Goal: Task Accomplishment & Management: Manage account settings

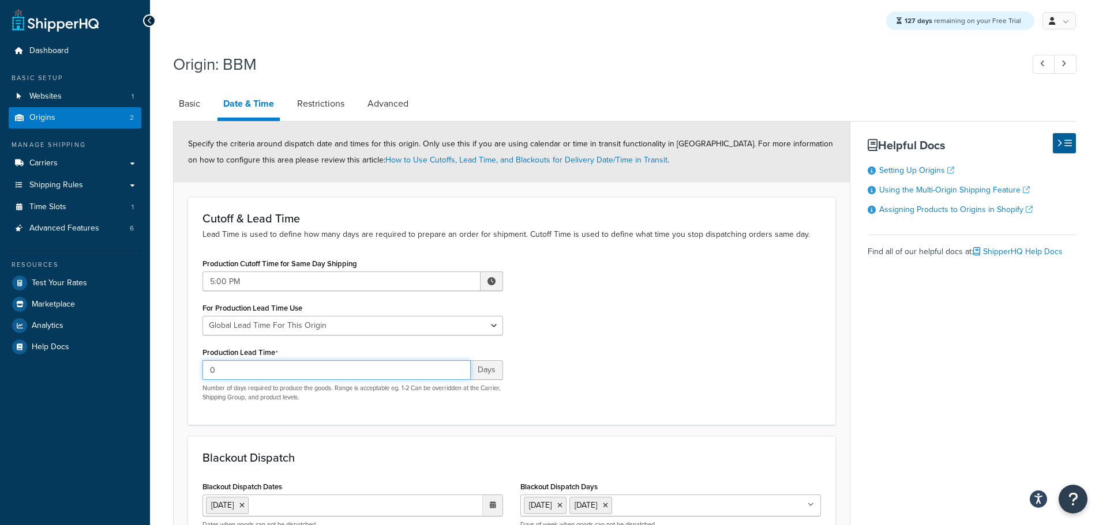
drag, startPoint x: 232, startPoint y: 367, endPoint x: 181, endPoint y: 377, distance: 52.3
click at [186, 374] on form "Specify the criteria around dispatch date and times for this origin. Only use t…" at bounding box center [512, 411] width 676 height 579
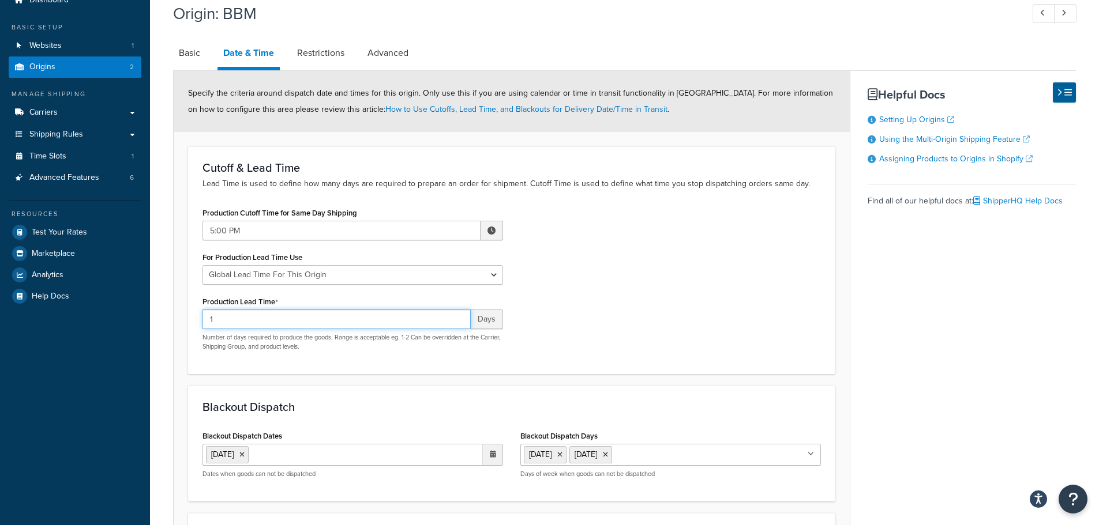
scroll to position [115, 0]
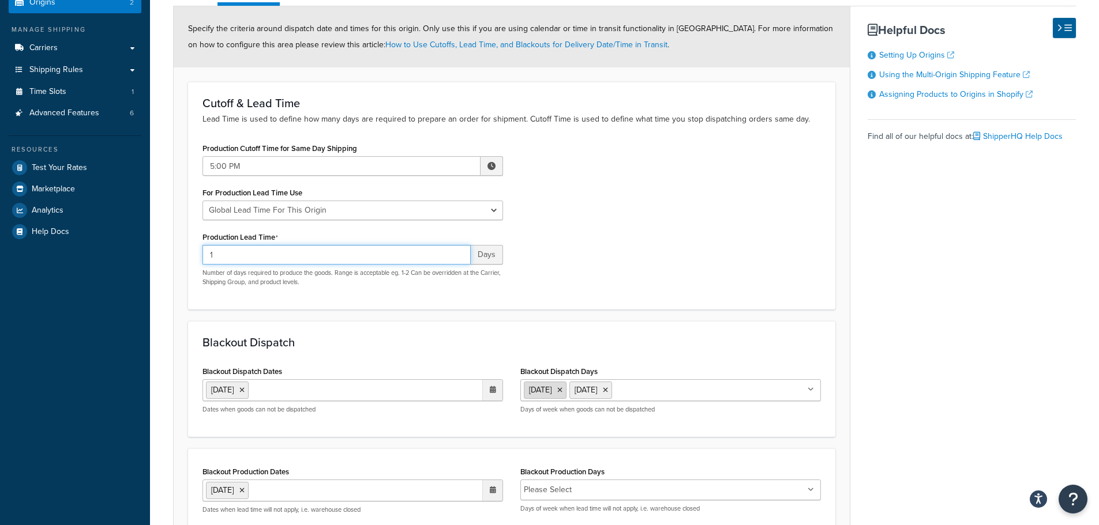
type input "1"
click at [562, 393] on icon at bounding box center [559, 390] width 5 height 7
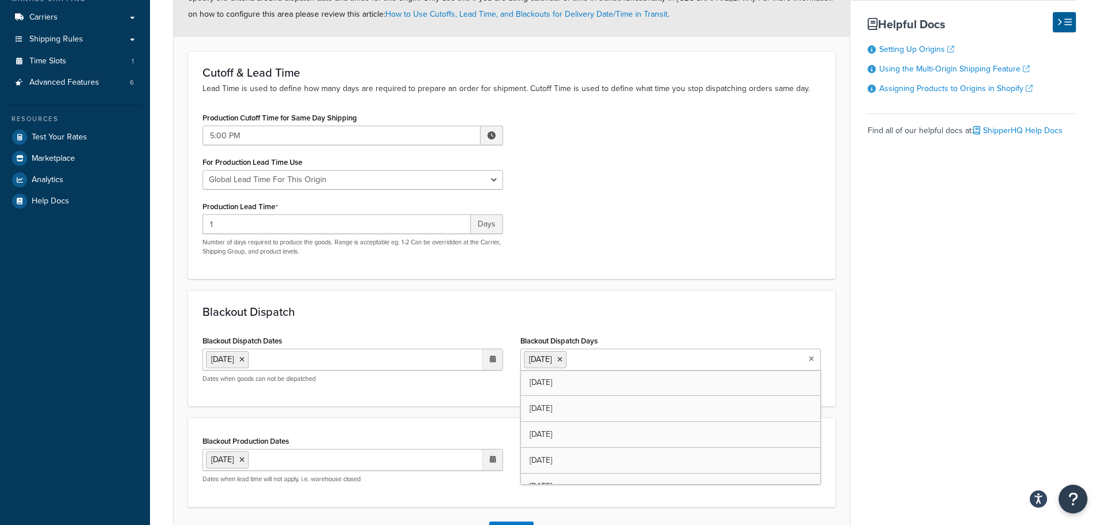
scroll to position [173, 0]
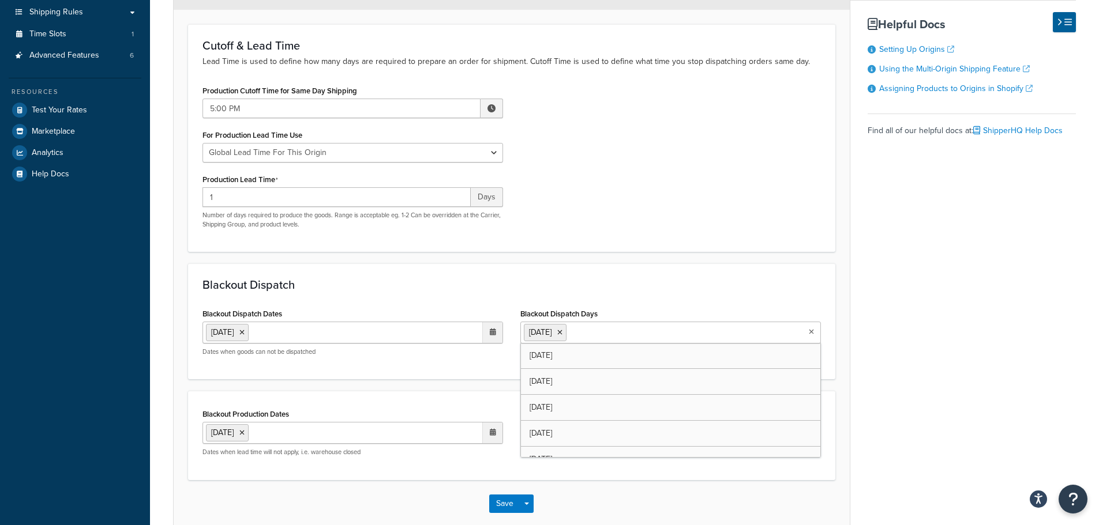
click at [875, 463] on div "Basic Date & Time Restrictions Advanced Specify the criteria around dispatch da…" at bounding box center [624, 222] width 903 height 611
click at [560, 427] on li "Please Select" at bounding box center [548, 433] width 48 height 16
click at [553, 435] on li "Please Select" at bounding box center [548, 433] width 48 height 16
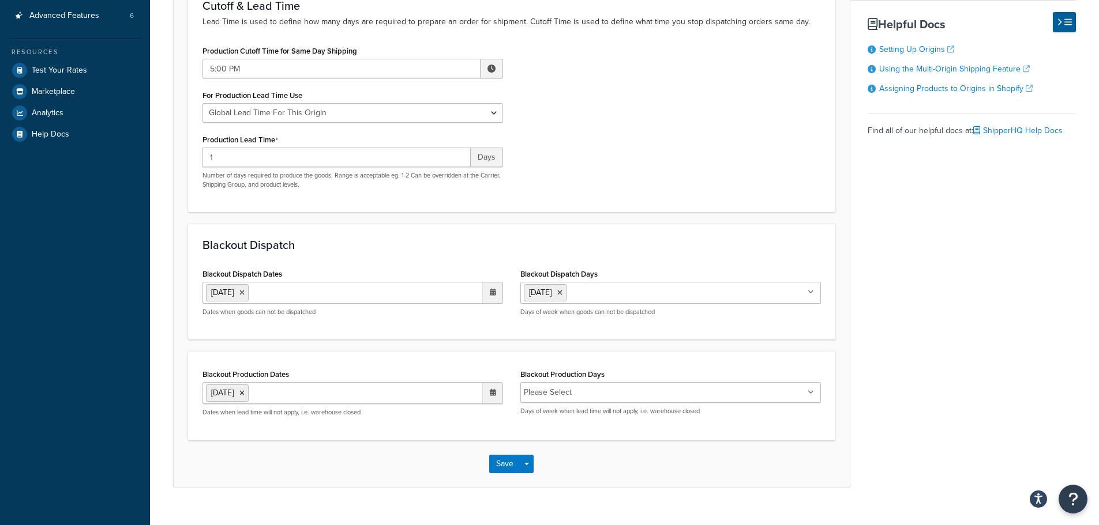
scroll to position [234, 0]
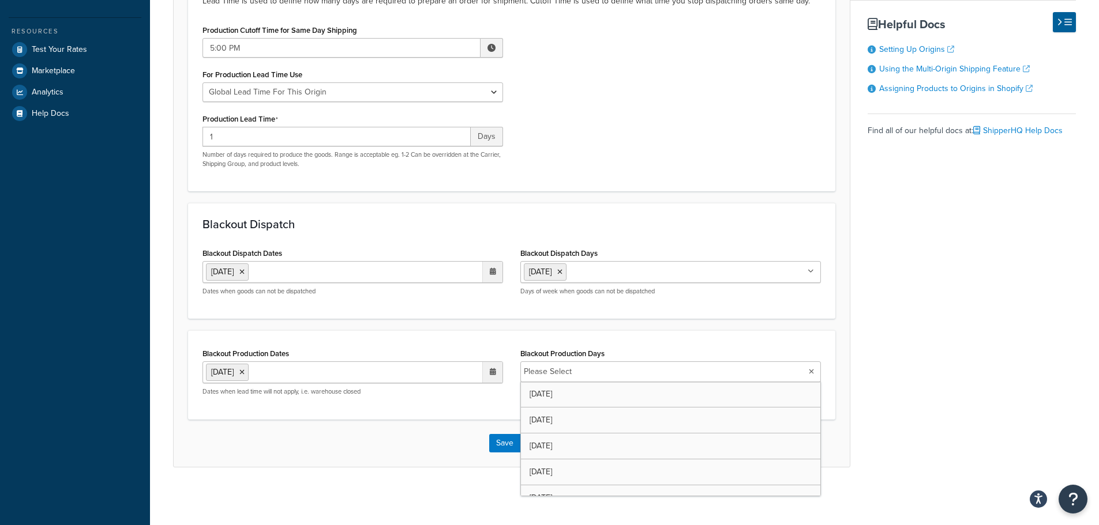
click at [809, 374] on icon at bounding box center [811, 372] width 5 height 7
click at [504, 443] on button "Save" at bounding box center [504, 443] width 31 height 18
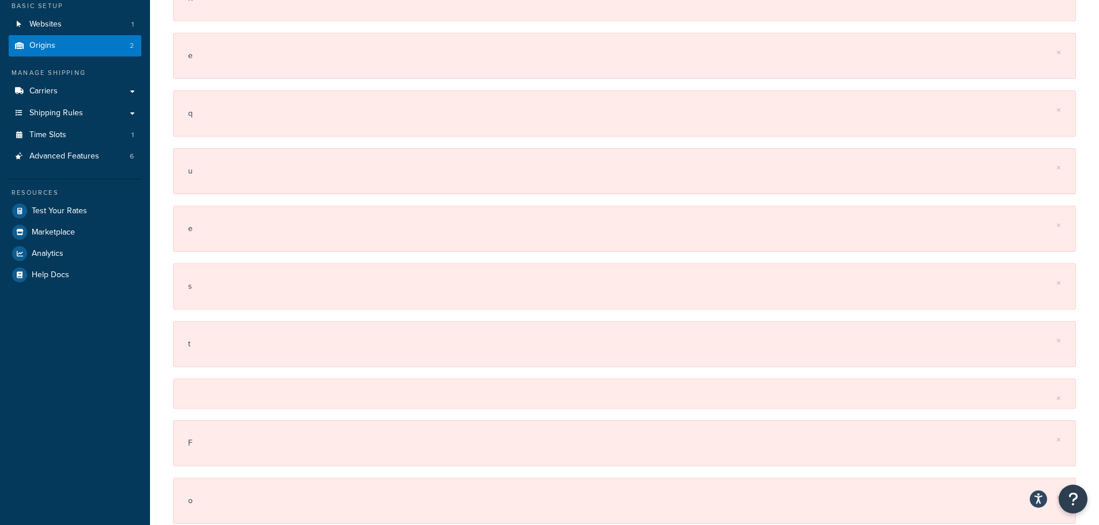
scroll to position [0, 0]
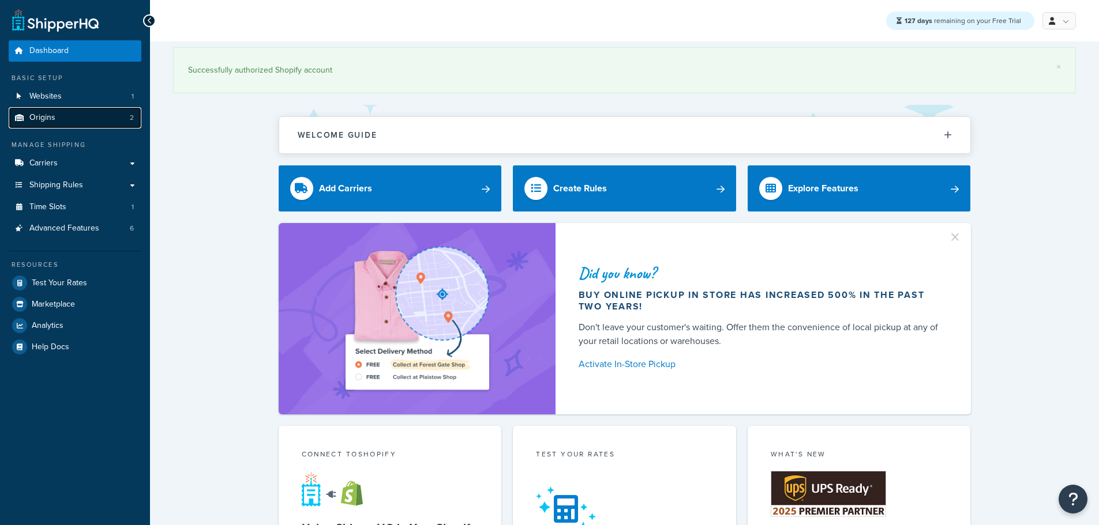
click at [46, 115] on span "Origins" at bounding box center [42, 118] width 26 height 10
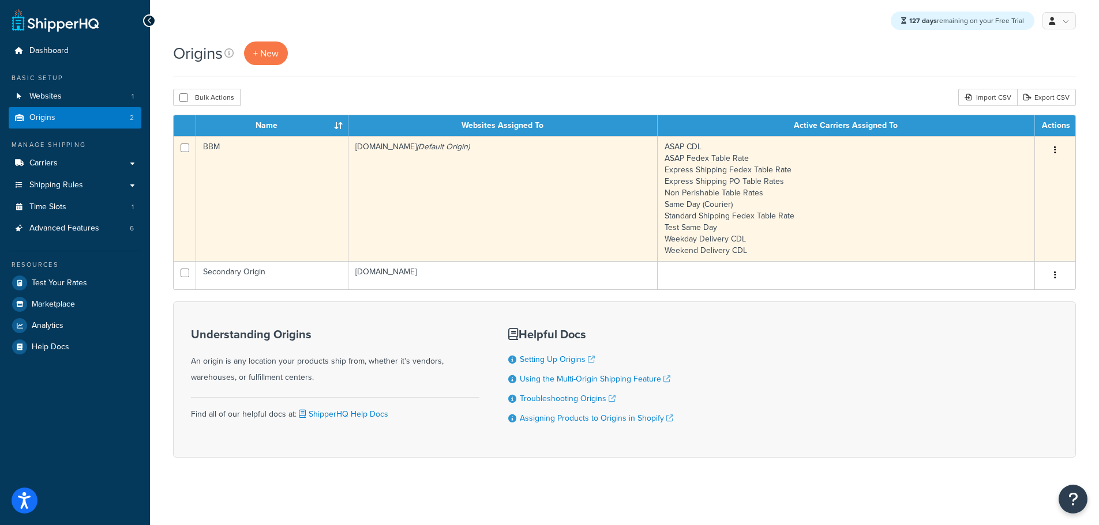
click at [389, 179] on td "bbym-develop-2.myshopify.com (Default Origin)" at bounding box center [502, 198] width 309 height 125
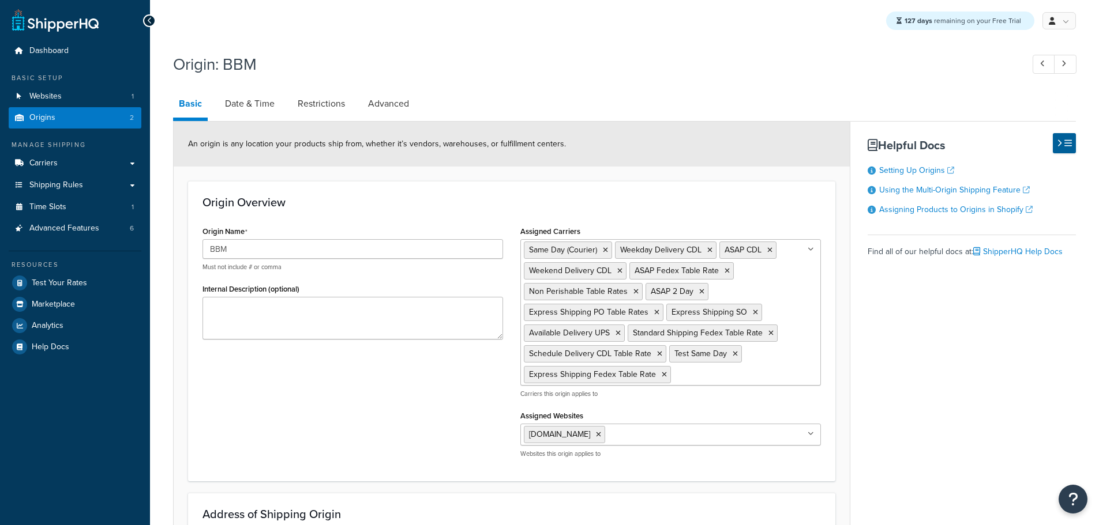
select select "30"
click at [258, 108] on link "Date & Time" at bounding box center [249, 104] width 61 height 28
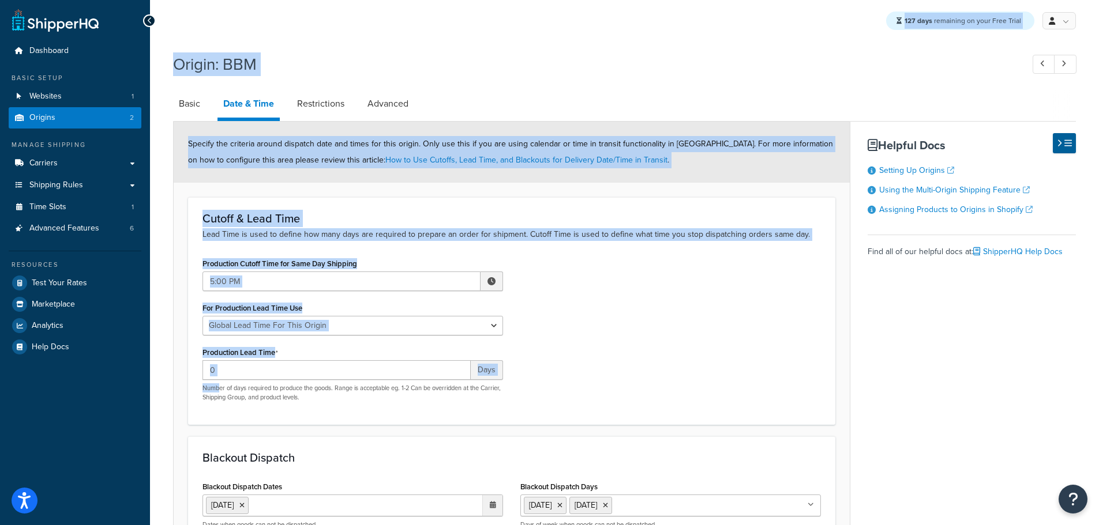
drag, startPoint x: 198, startPoint y: 385, endPoint x: 95, endPoint y: 385, distance: 103.2
click at [96, 385] on div "Dashboard Basic Setup Websites 1 Origins 2 Manage Shipping Carriers Carriers Al…" at bounding box center [549, 379] width 1099 height 759
drag, startPoint x: 221, startPoint y: 373, endPoint x: 231, endPoint y: 370, distance: 10.2
click at [222, 373] on input "0" at bounding box center [336, 370] width 268 height 20
click at [344, 373] on input "0" at bounding box center [336, 370] width 268 height 20
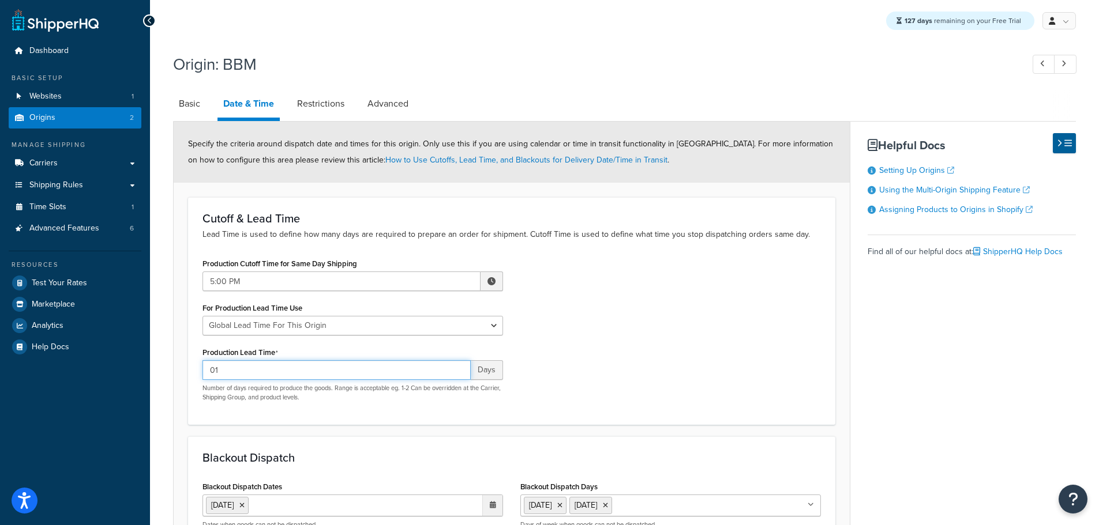
click at [144, 370] on div "Dashboard Basic Setup Websites 1 Origins 2 Manage Shipping Carriers Carriers Al…" at bounding box center [549, 379] width 1099 height 759
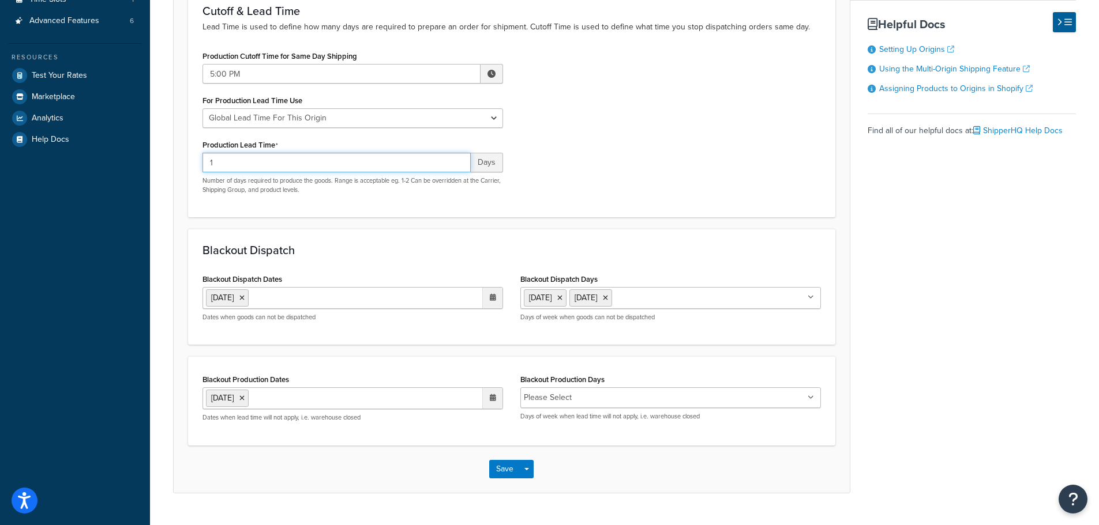
scroll to position [231, 0]
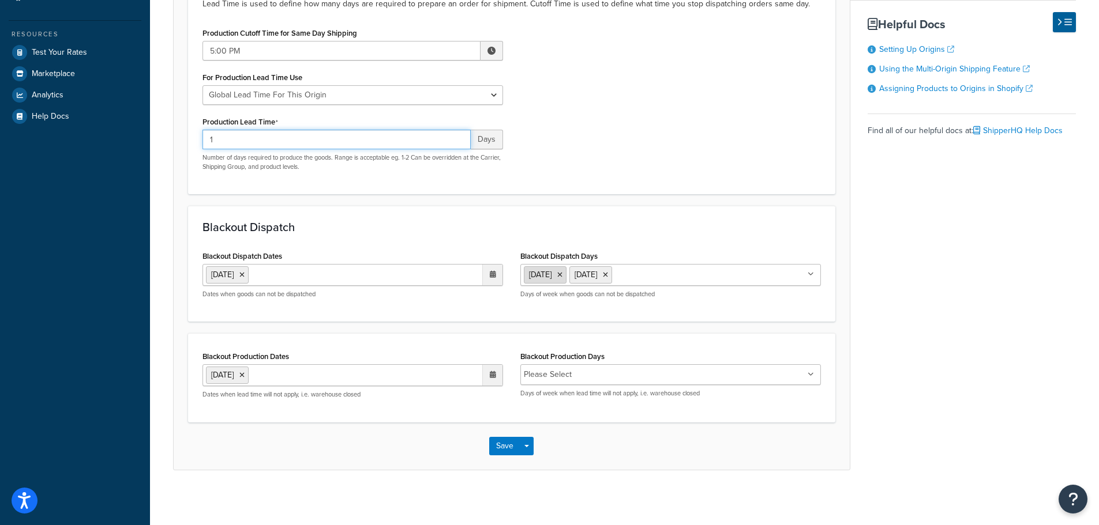
type input "1"
click at [562, 276] on icon at bounding box center [559, 275] width 5 height 7
drag, startPoint x: 619, startPoint y: 429, endPoint x: 616, endPoint y: 417, distance: 12.0
click at [620, 427] on div "Save Save Dropdown Save and Edit Save and Duplicate Save and Create New" at bounding box center [512, 446] width 676 height 47
drag, startPoint x: 581, startPoint y: 375, endPoint x: 562, endPoint y: 379, distance: 19.5
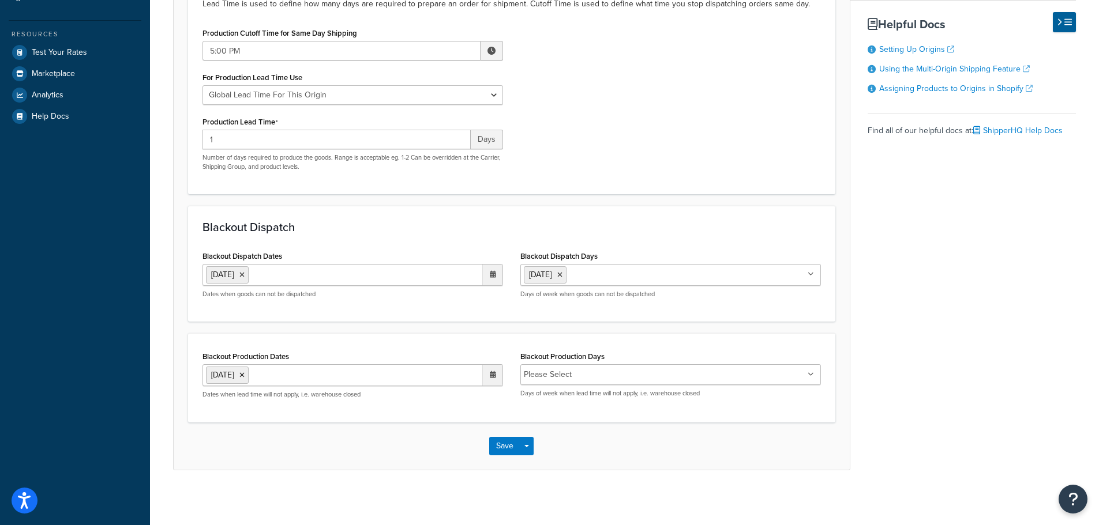
click at [570, 378] on ul "Please Select" at bounding box center [670, 375] width 301 height 21
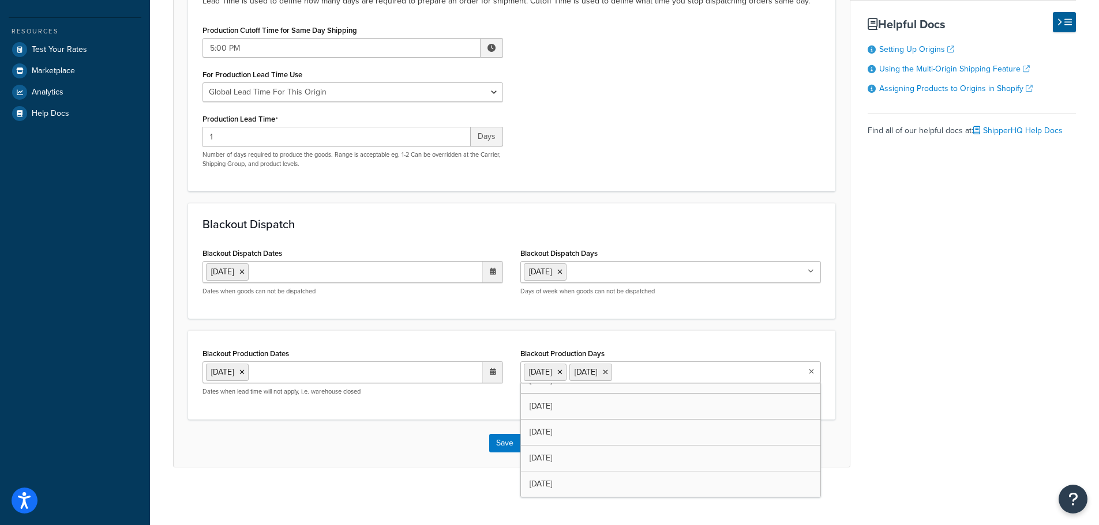
scroll to position [15, 0]
click at [502, 446] on button "Save" at bounding box center [504, 443] width 31 height 18
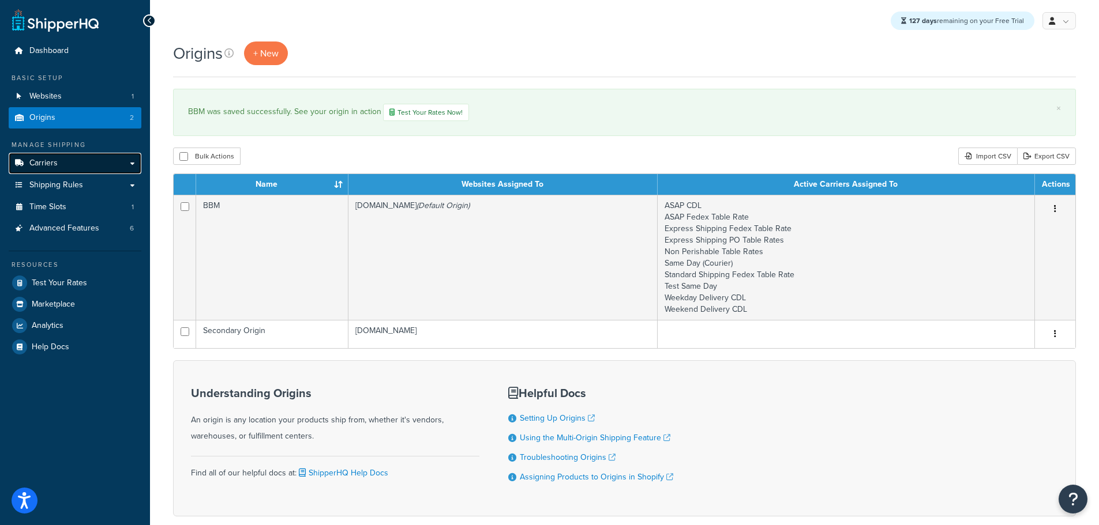
click at [47, 164] on span "Carriers" at bounding box center [43, 164] width 28 height 10
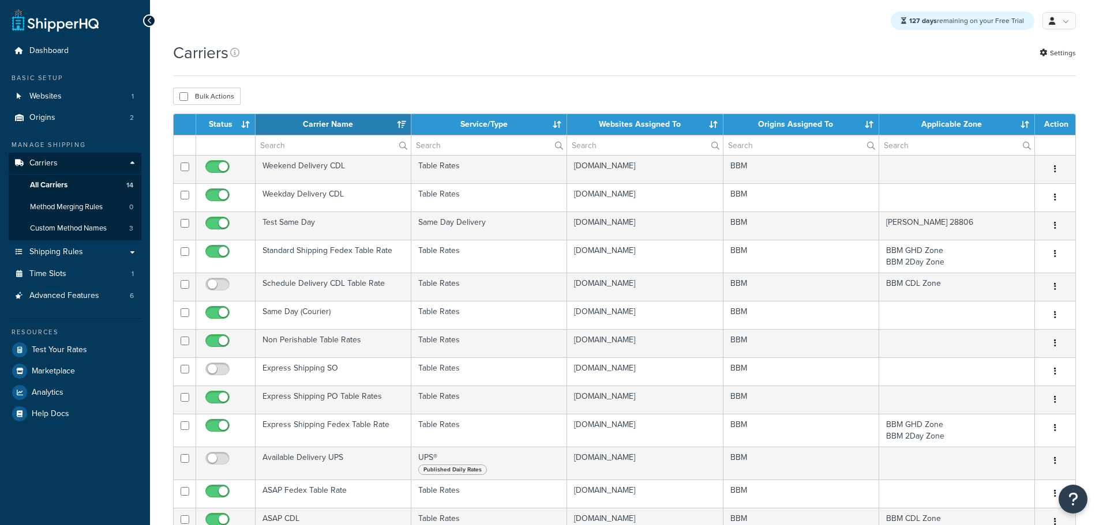
select select "15"
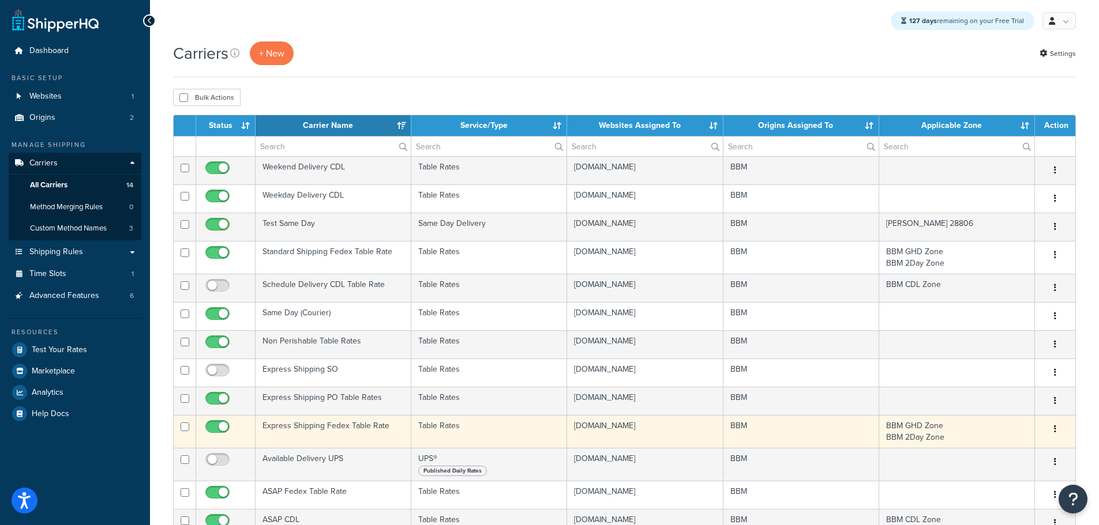
click at [290, 426] on td "Express Shipping Fedex Table Rate" at bounding box center [334, 431] width 156 height 33
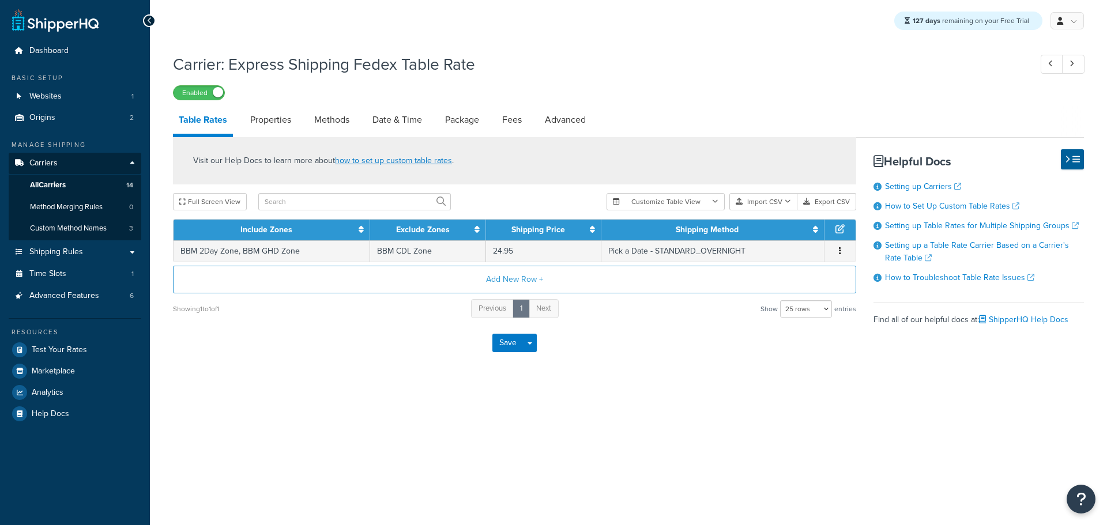
select select "25"
click at [330, 118] on link "Methods" at bounding box center [332, 120] width 47 height 28
select select "25"
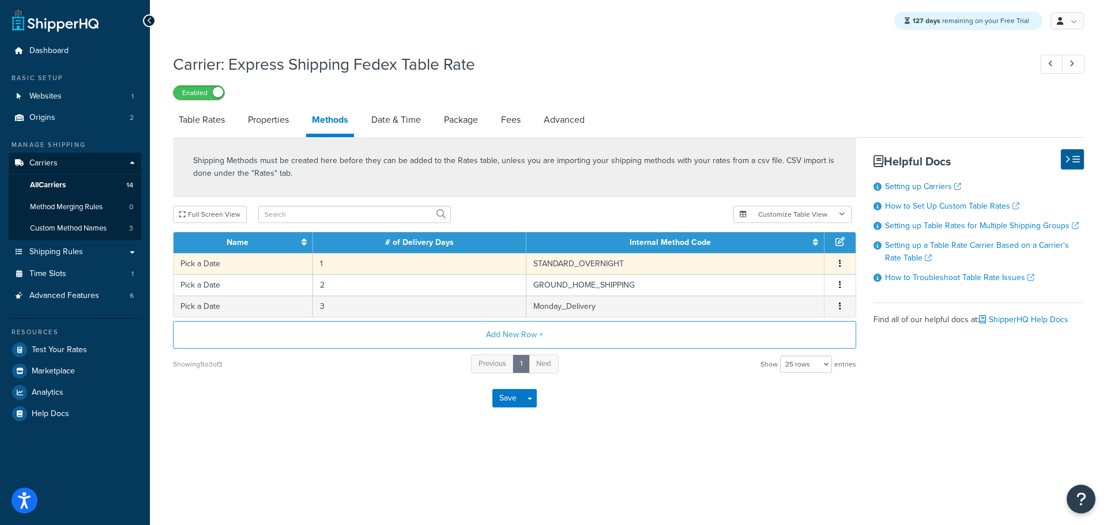
click at [330, 262] on td "1" at bounding box center [419, 263] width 213 height 21
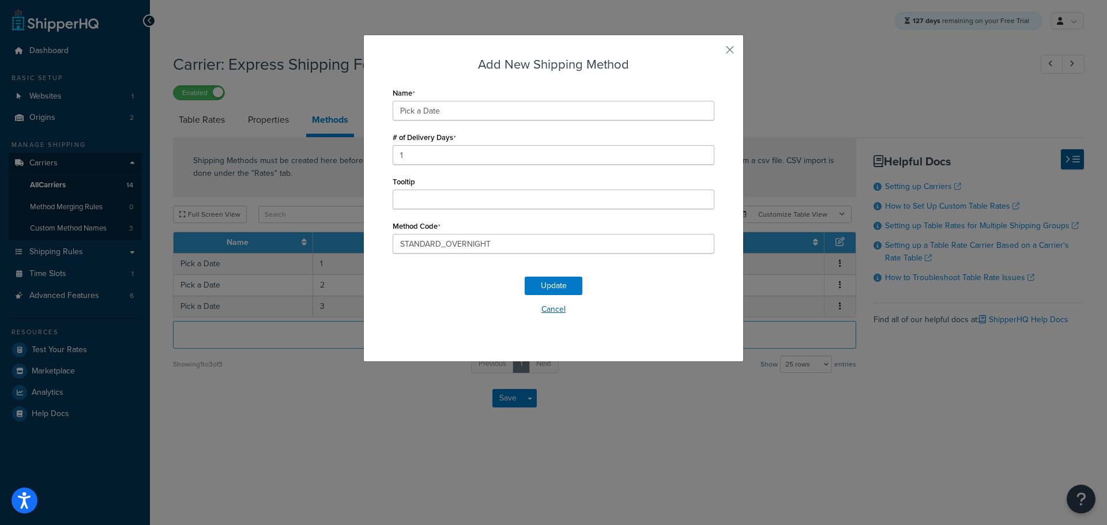
click at [553, 309] on button "Cancel" at bounding box center [554, 309] width 322 height 17
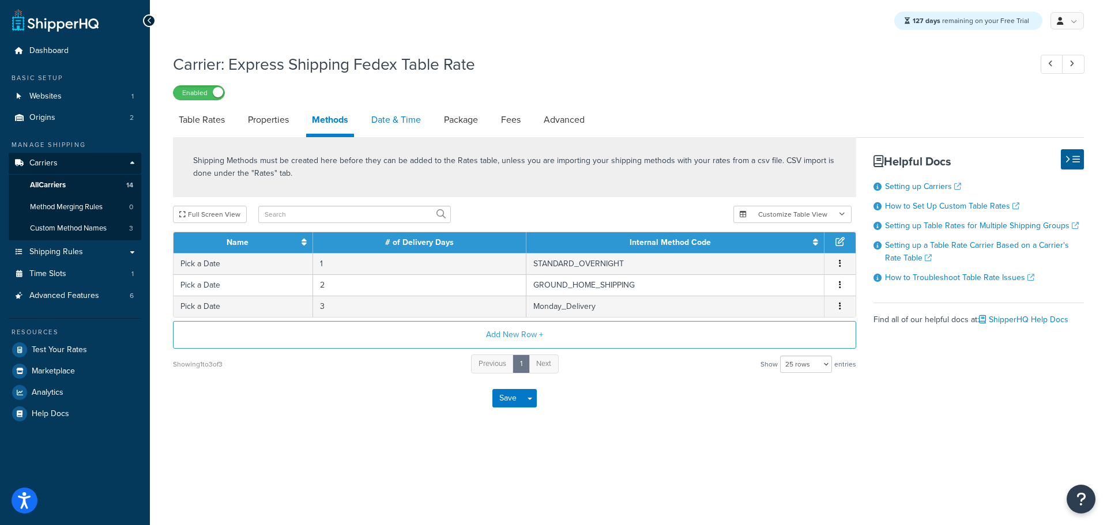
click at [376, 124] on link "Date & Time" at bounding box center [396, 120] width 61 height 28
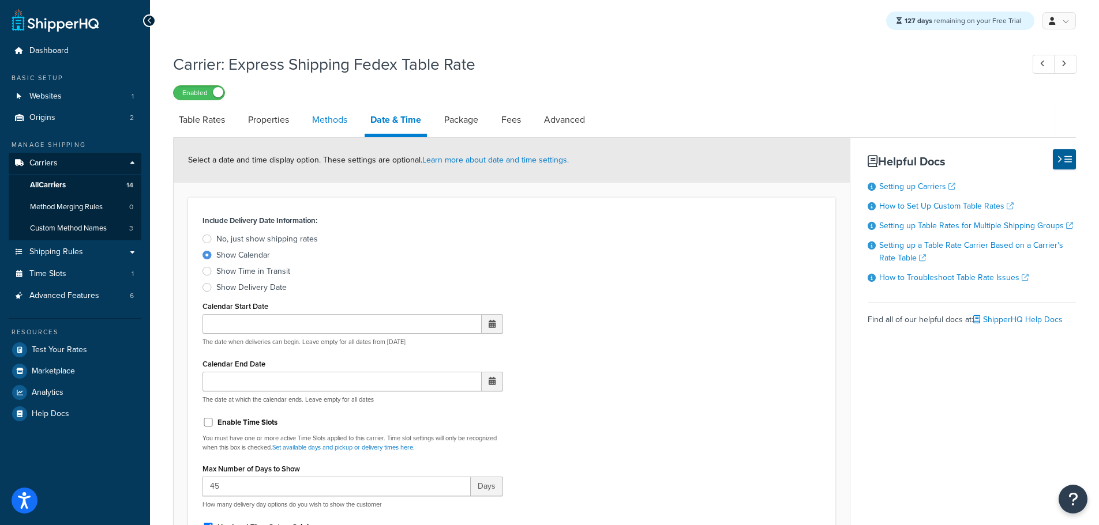
click at [329, 123] on link "Methods" at bounding box center [329, 120] width 47 height 28
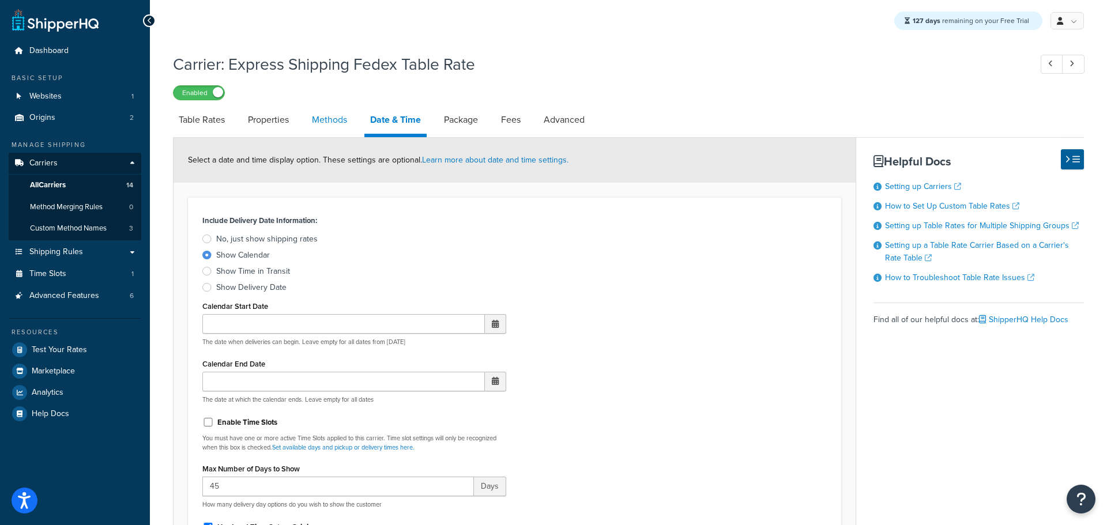
select select "25"
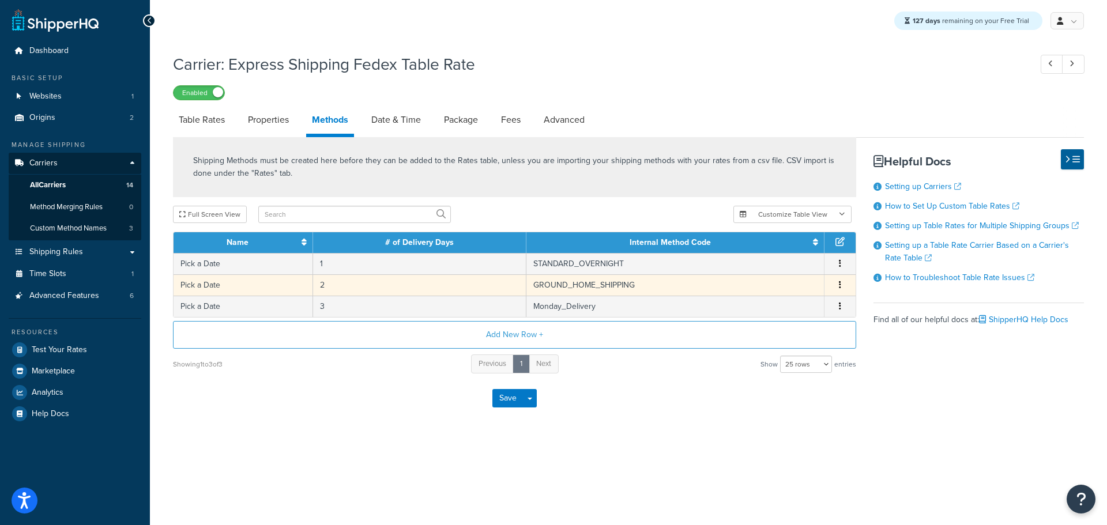
click at [287, 286] on td "Pick a Date" at bounding box center [244, 285] width 140 height 21
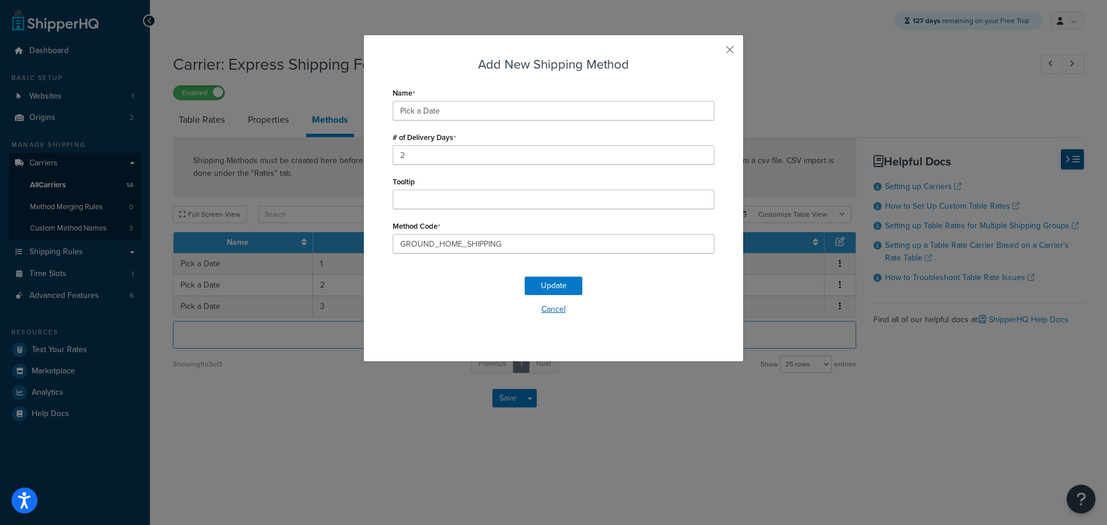
click at [559, 311] on button "Cancel" at bounding box center [554, 309] width 322 height 17
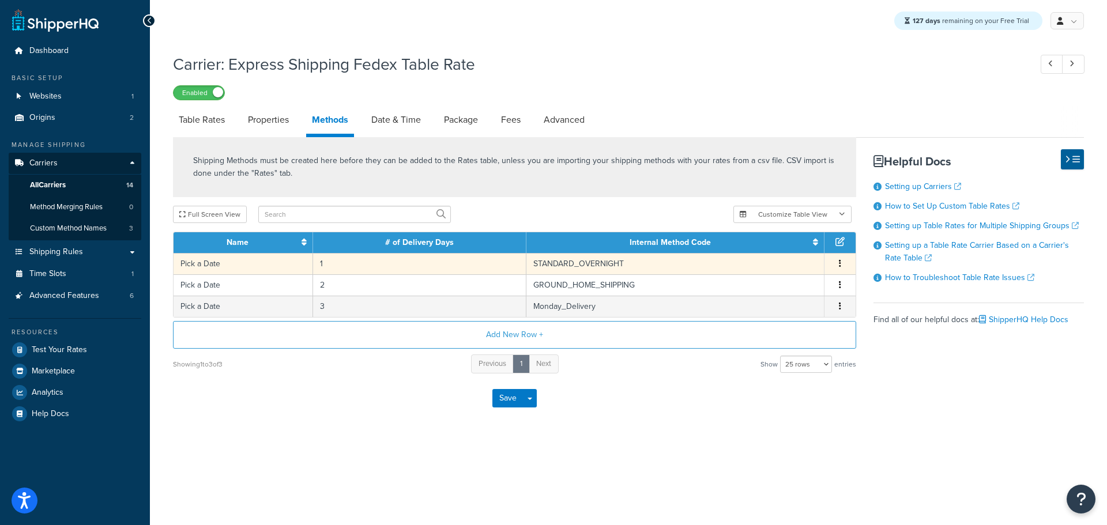
click at [342, 266] on td "1" at bounding box center [419, 263] width 213 height 21
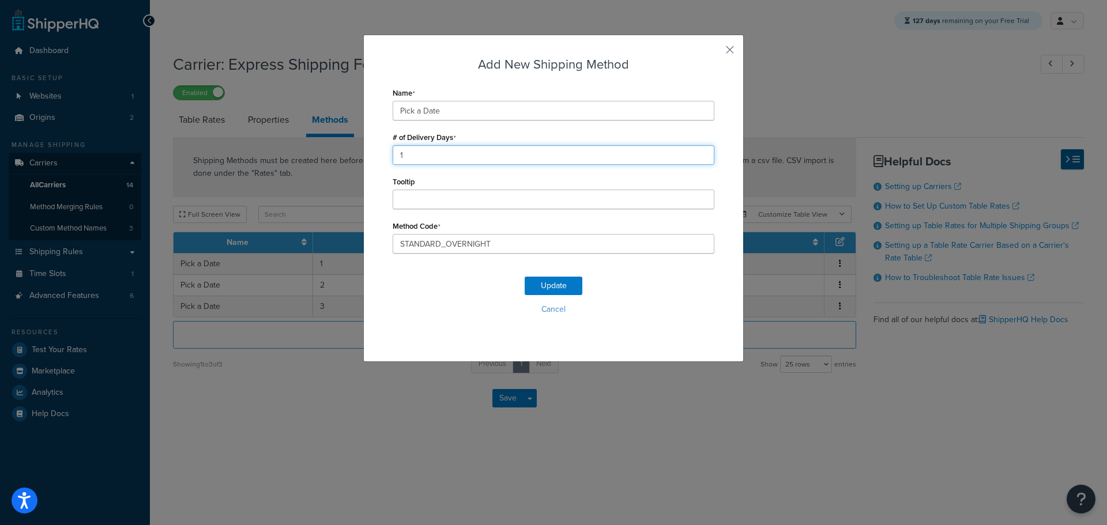
drag, startPoint x: 360, startPoint y: 155, endPoint x: 322, endPoint y: 155, distance: 38.1
click at [322, 155] on div "Add New Shipping Method Name Pick a Date # of Delivery Days 1 Tooltip Method Co…" at bounding box center [553, 262] width 1107 height 525
type input "2"
click at [542, 290] on button "Update" at bounding box center [554, 286] width 58 height 18
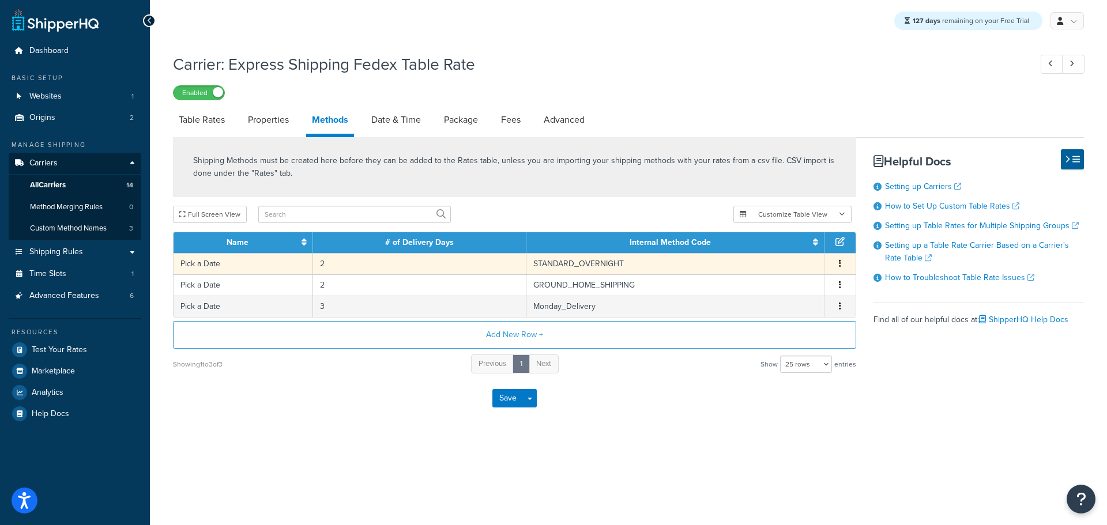
click at [333, 263] on td "2" at bounding box center [419, 263] width 213 height 21
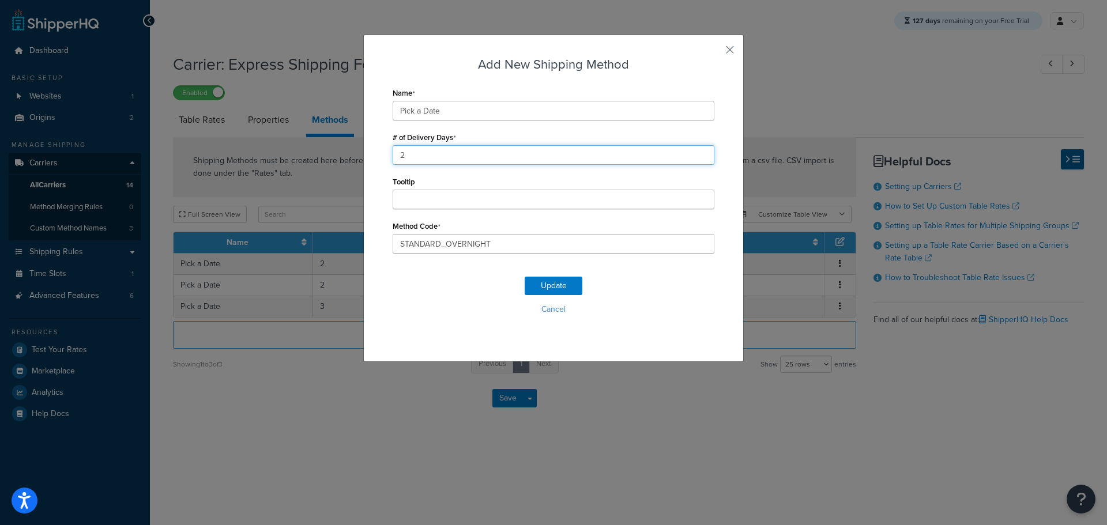
drag, startPoint x: 383, startPoint y: 153, endPoint x: 367, endPoint y: 153, distance: 16.1
click at [373, 153] on div "Add New Shipping Method Name Pick a Date # of Delivery Days 2 Tooltip Method Co…" at bounding box center [553, 199] width 381 height 328
type input "1"
click at [538, 286] on button "Update" at bounding box center [554, 286] width 58 height 18
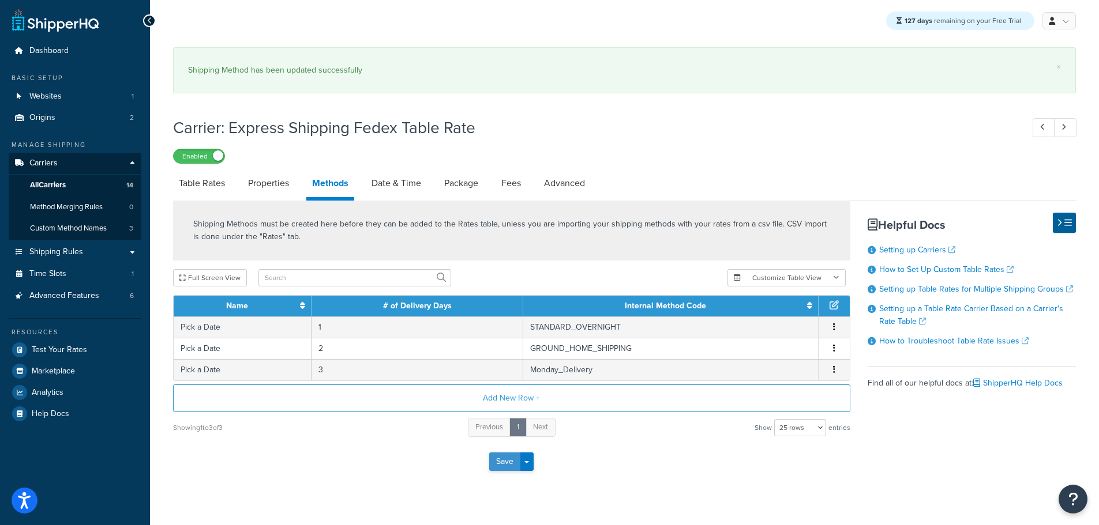
click at [506, 468] on button "Save" at bounding box center [504, 462] width 31 height 18
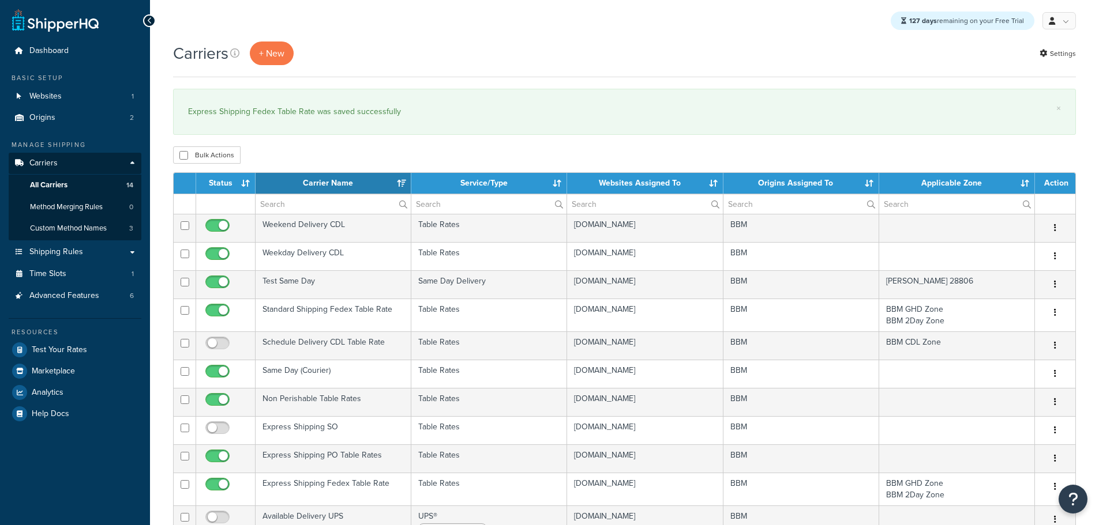
select select "15"
click at [48, 120] on span "Origins" at bounding box center [42, 118] width 26 height 10
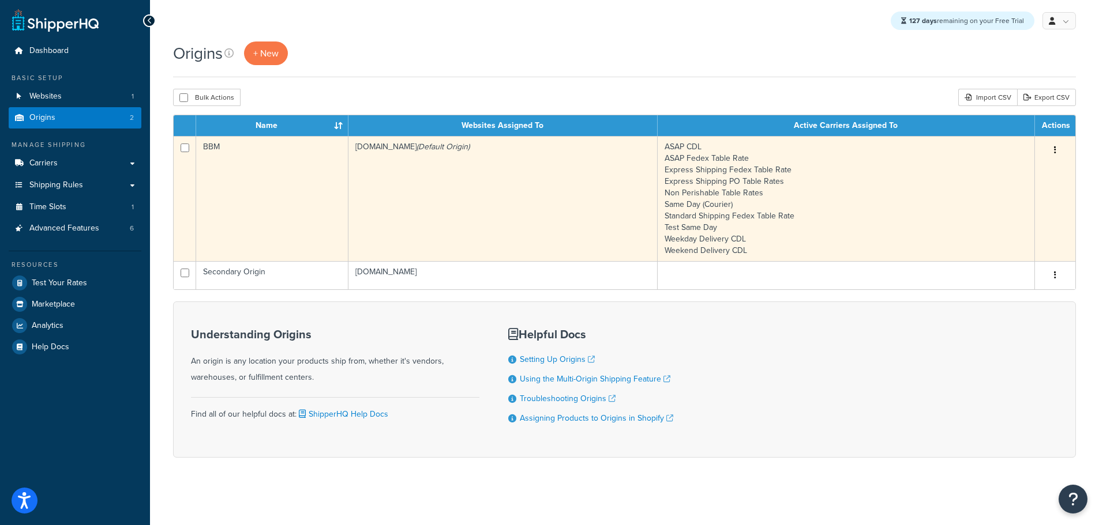
click at [396, 185] on td "[DOMAIN_NAME] (Default Origin)" at bounding box center [502, 198] width 309 height 125
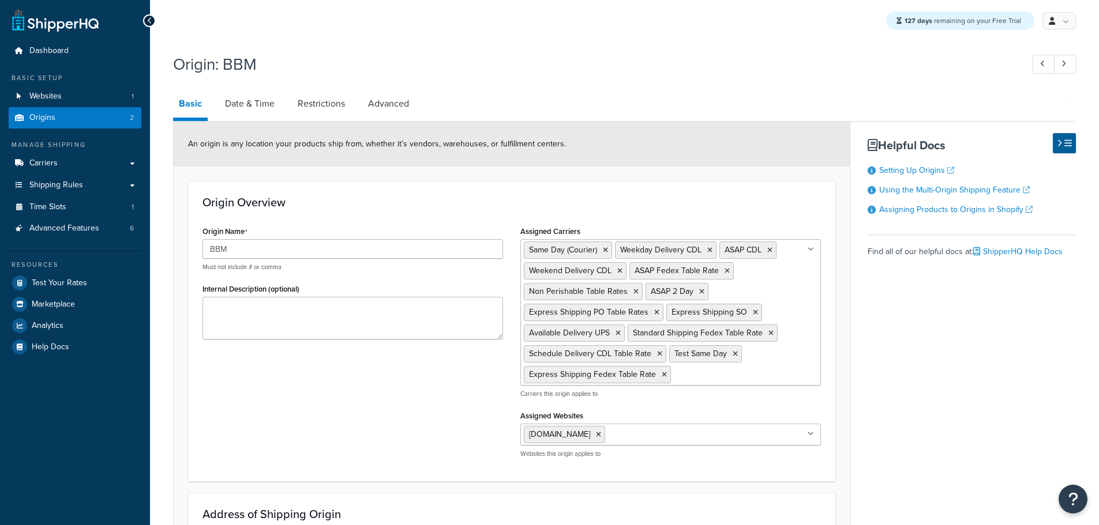
select select "30"
click at [242, 103] on link "Date & Time" at bounding box center [249, 104] width 61 height 28
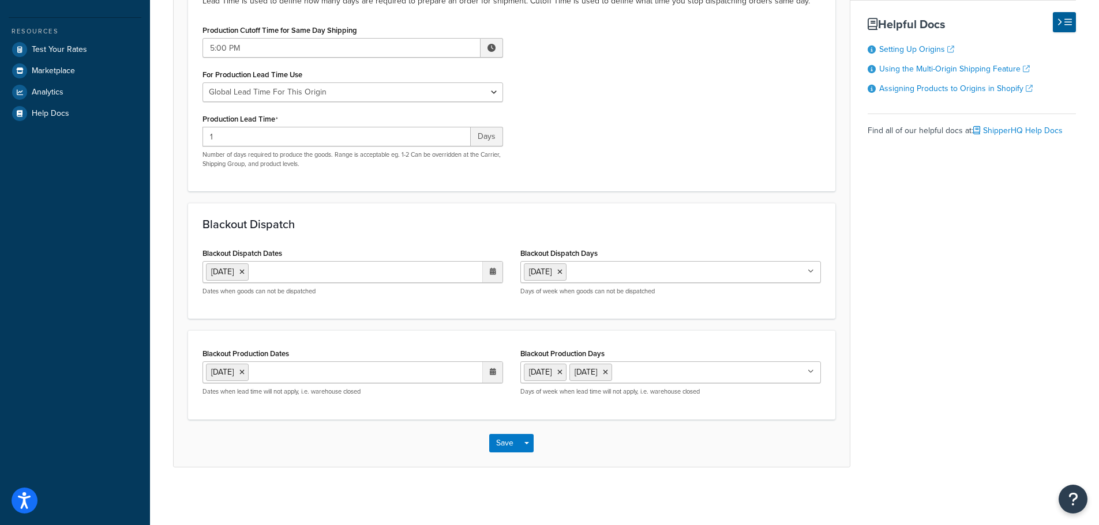
scroll to position [234, 0]
click at [257, 140] on input "1" at bounding box center [336, 137] width 268 height 20
drag, startPoint x: 238, startPoint y: 142, endPoint x: 164, endPoint y: 141, distance: 74.4
click at [164, 141] on div "Origin: BBM Basic Date & Time Restrictions Advanced Specify the criteria around…" at bounding box center [624, 155] width 949 height 683
type input "0"
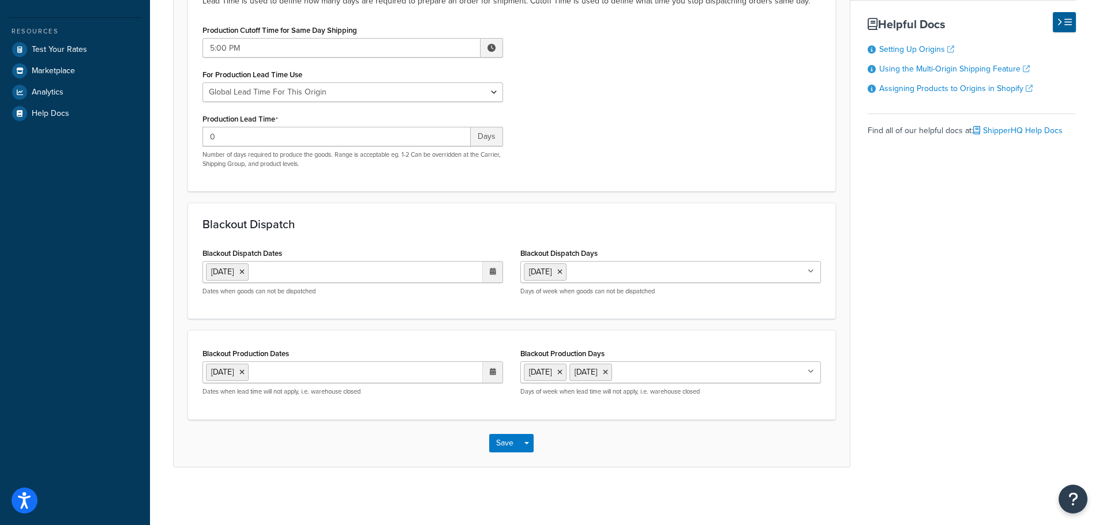
click at [594, 271] on input "Blackout Dispatch Days" at bounding box center [620, 271] width 102 height 13
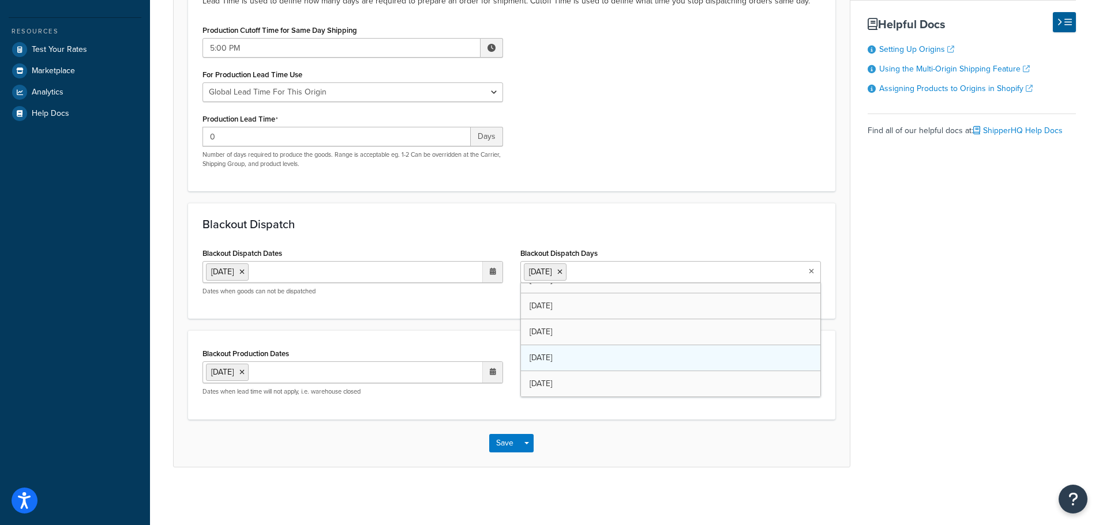
scroll to position [15, 0]
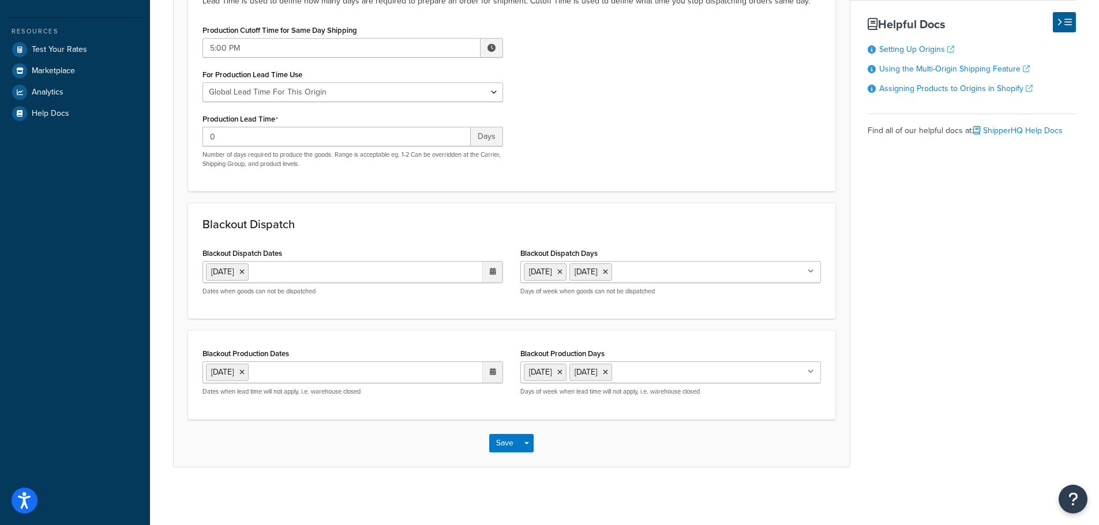
click at [585, 424] on div "Save Save Dropdown Save and Edit Save and Duplicate Save and Create New" at bounding box center [512, 443] width 676 height 47
click at [562, 371] on icon at bounding box center [559, 372] width 5 height 7
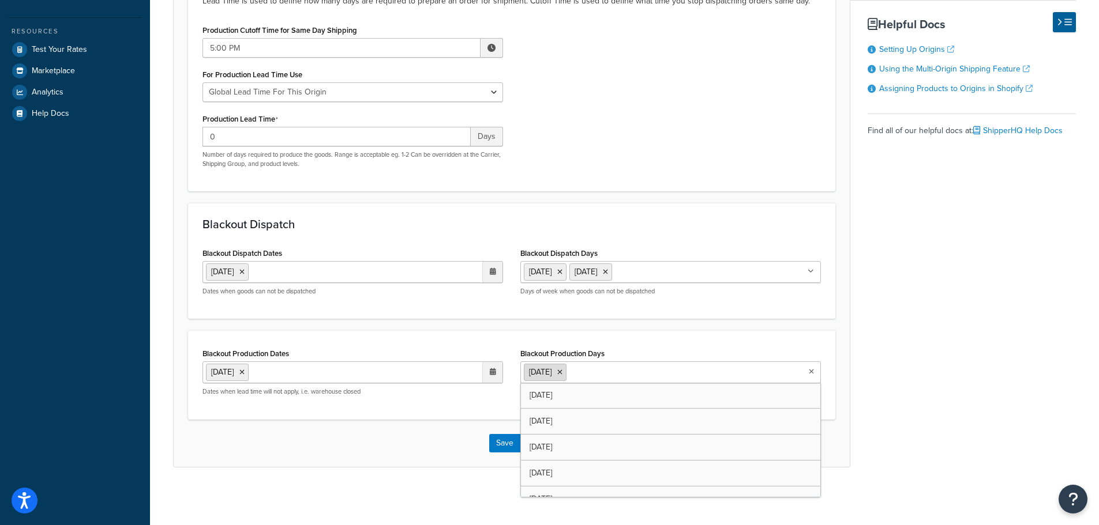
click at [562, 370] on icon at bounding box center [559, 372] width 5 height 7
click at [501, 438] on button "Save" at bounding box center [504, 443] width 31 height 18
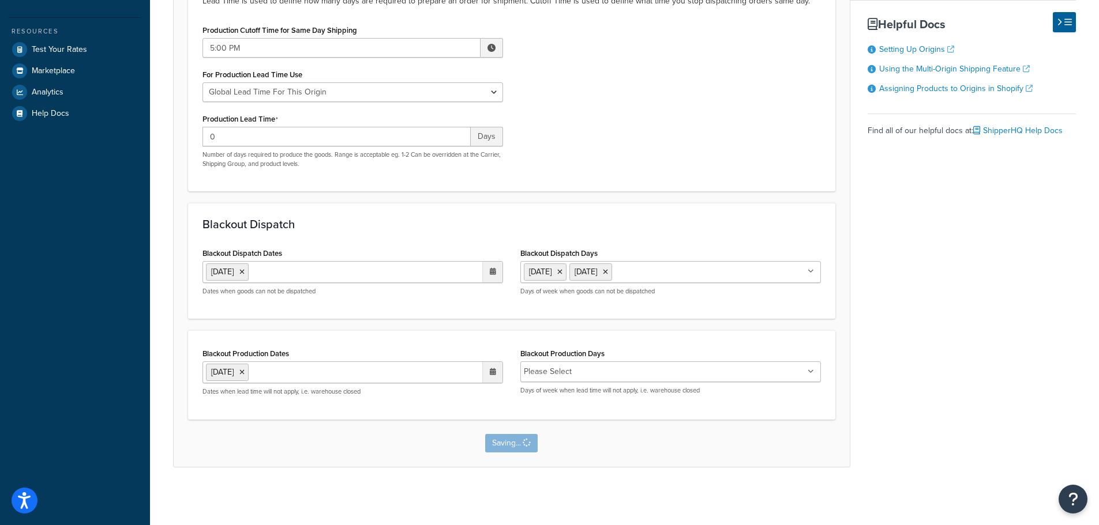
scroll to position [0, 0]
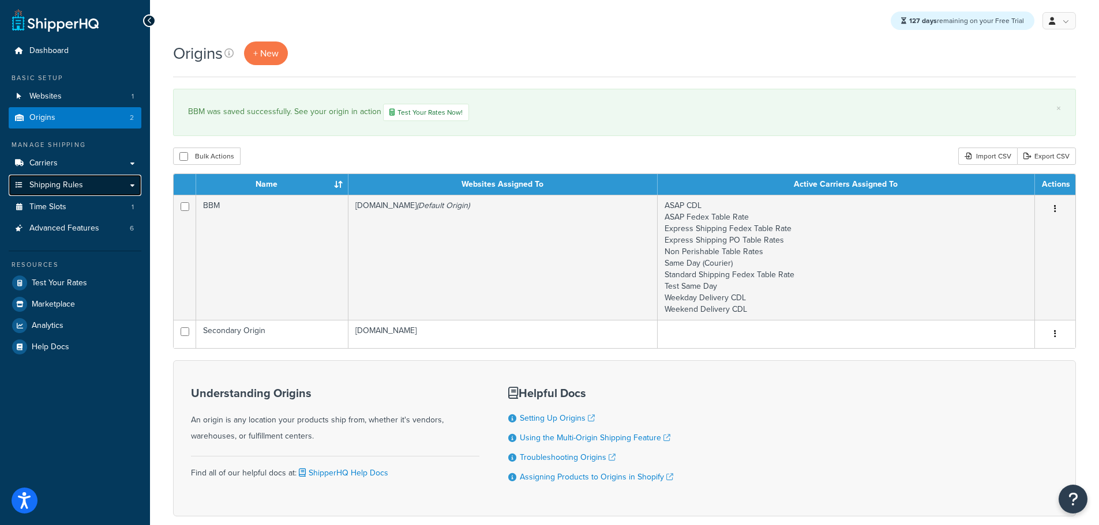
click at [67, 190] on span "Shipping Rules" at bounding box center [56, 186] width 54 height 10
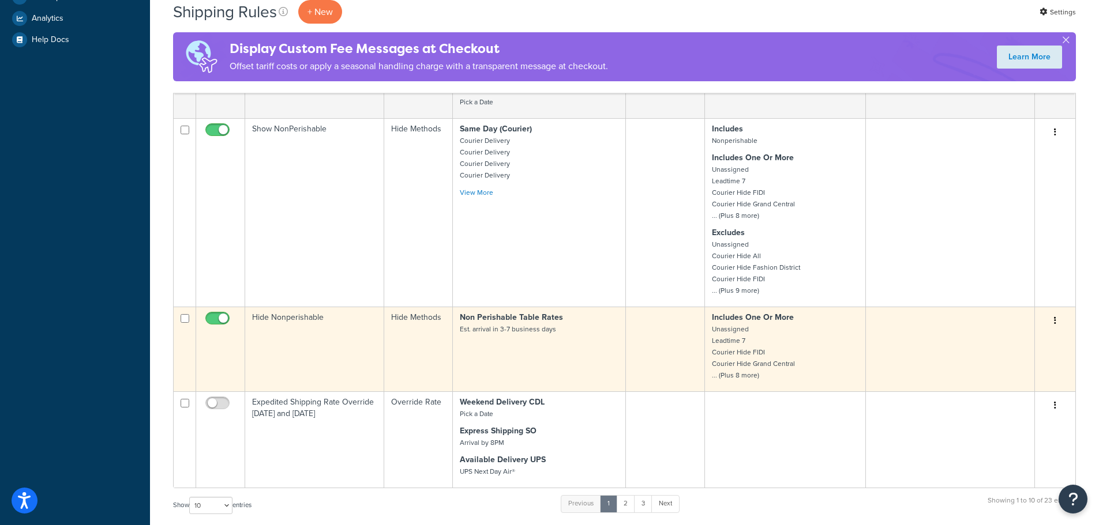
scroll to position [577, 0]
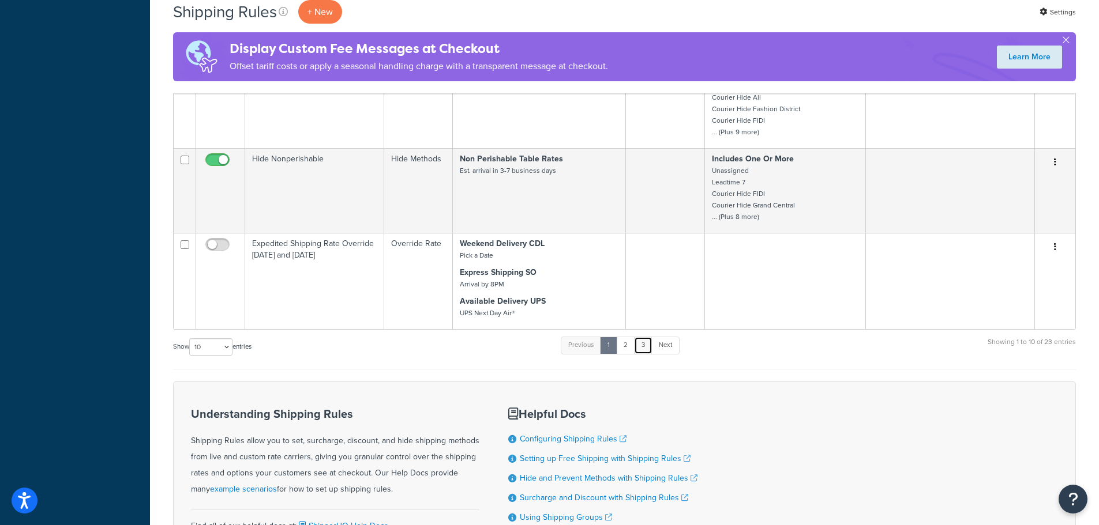
click at [645, 346] on link "3" at bounding box center [643, 345] width 18 height 17
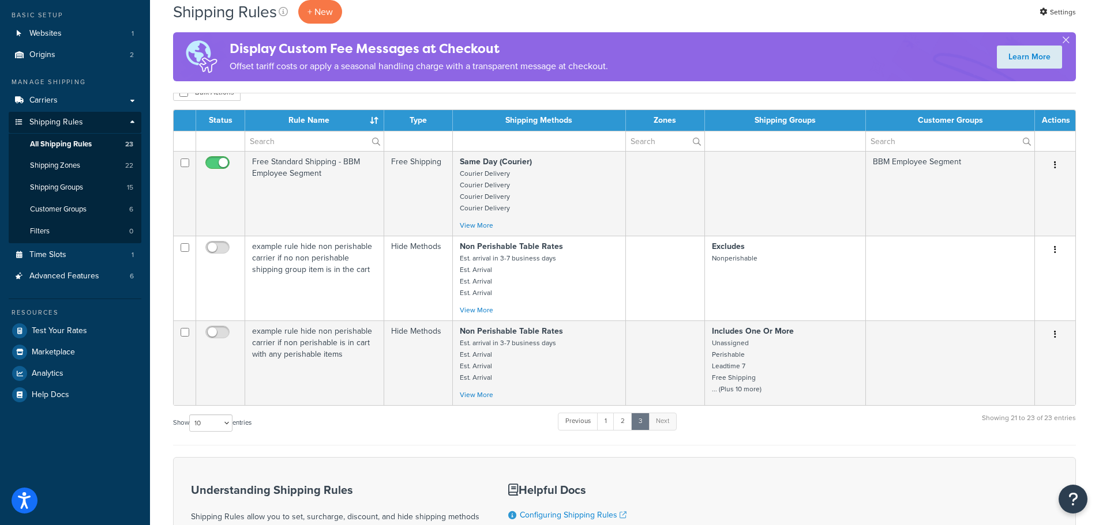
scroll to position [0, 0]
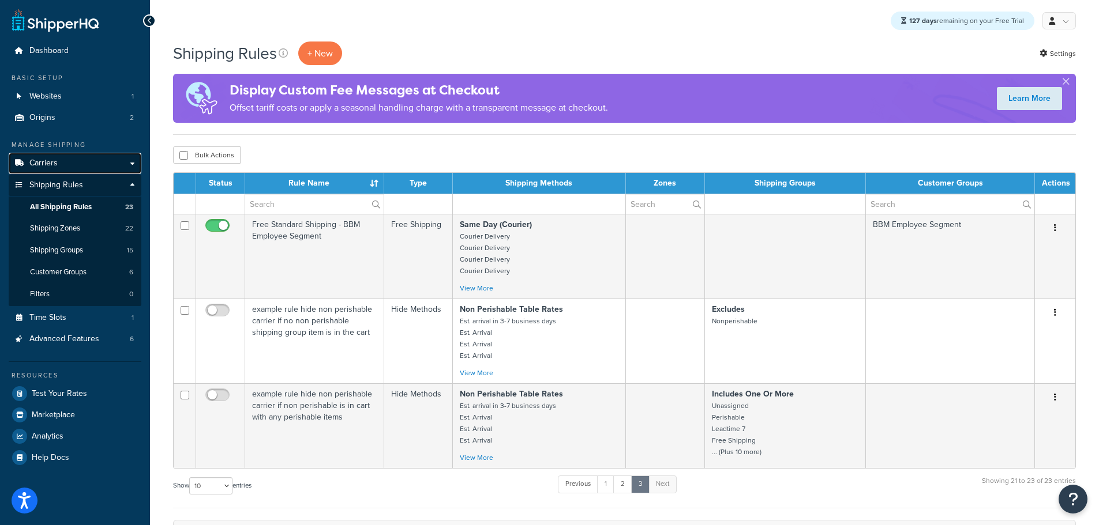
click at [55, 163] on span "Carriers" at bounding box center [43, 164] width 28 height 10
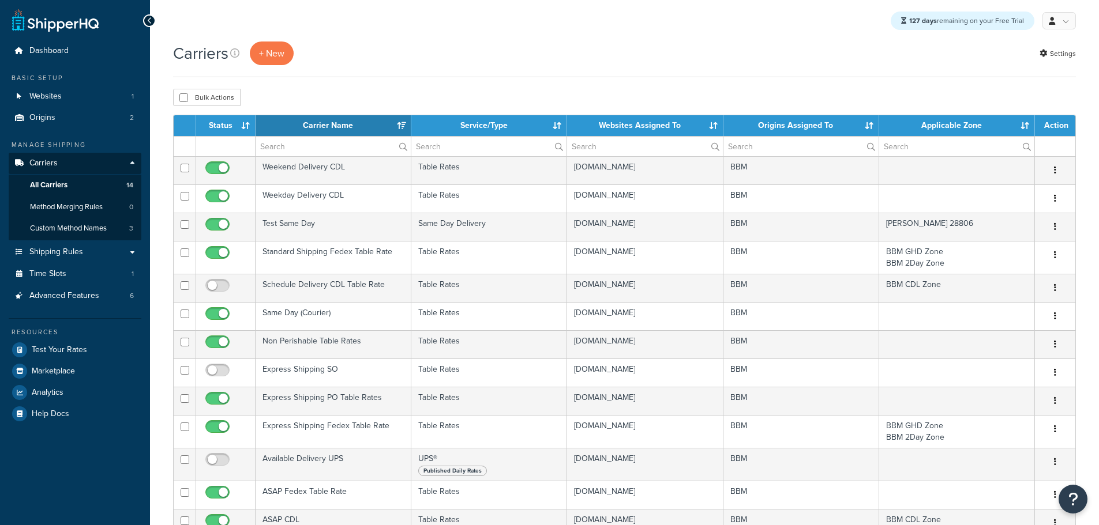
select select "15"
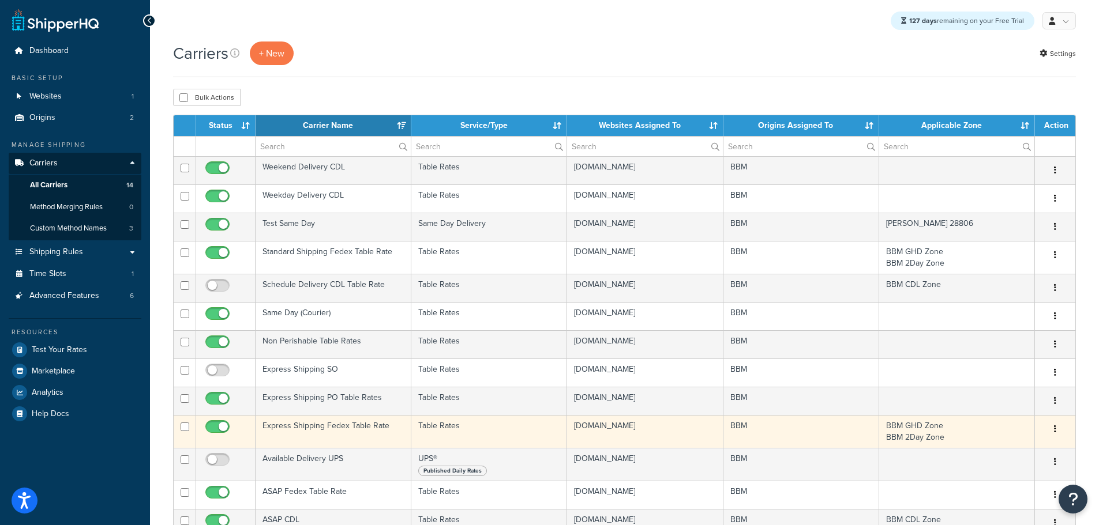
click at [327, 431] on td "Express Shipping Fedex Table Rate" at bounding box center [334, 431] width 156 height 33
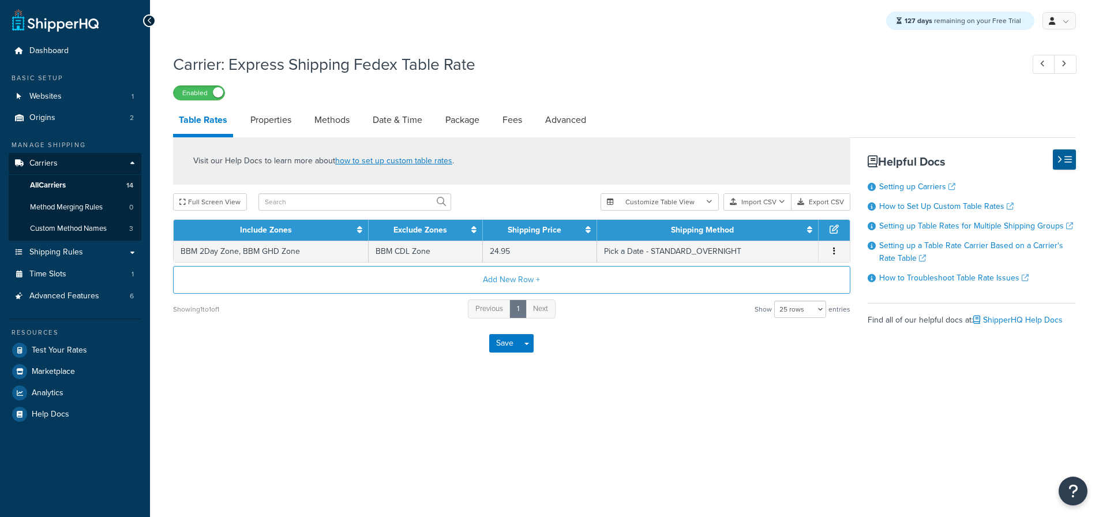
select select "25"
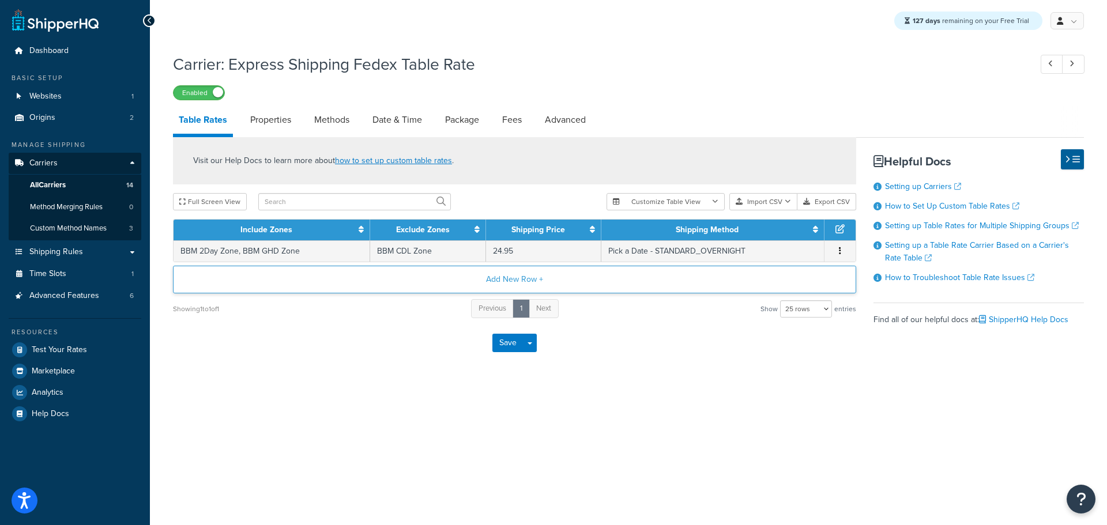
click at [507, 283] on button "Add New Row +" at bounding box center [514, 280] width 683 height 28
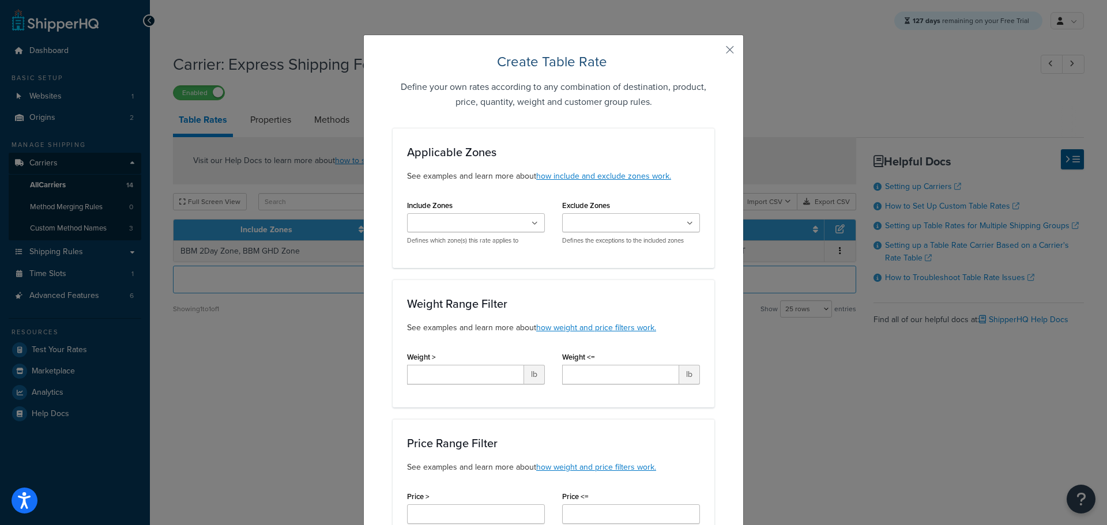
click at [510, 228] on ul at bounding box center [476, 222] width 138 height 19
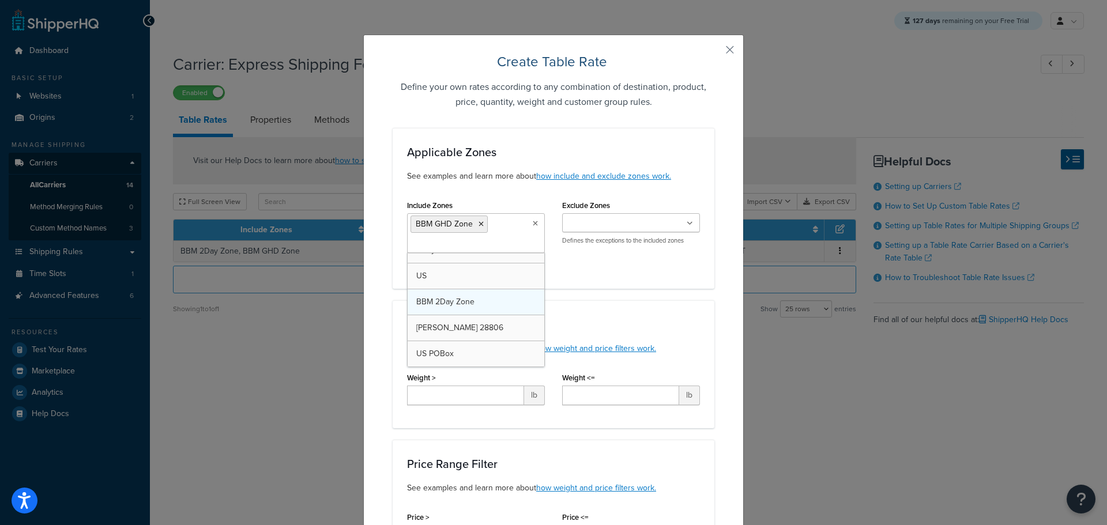
scroll to position [404, 0]
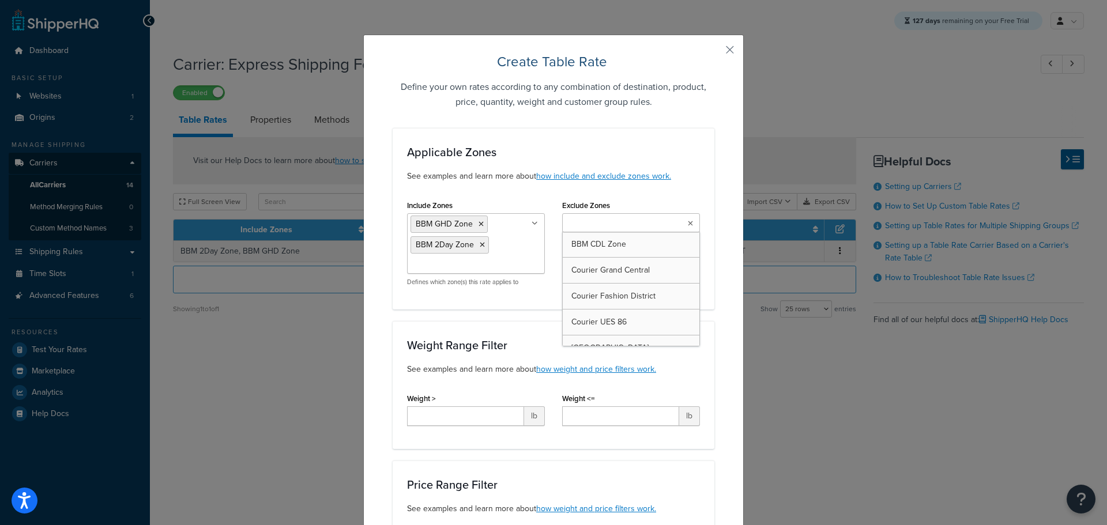
click at [639, 224] on input "Exclude Zones" at bounding box center [617, 223] width 102 height 13
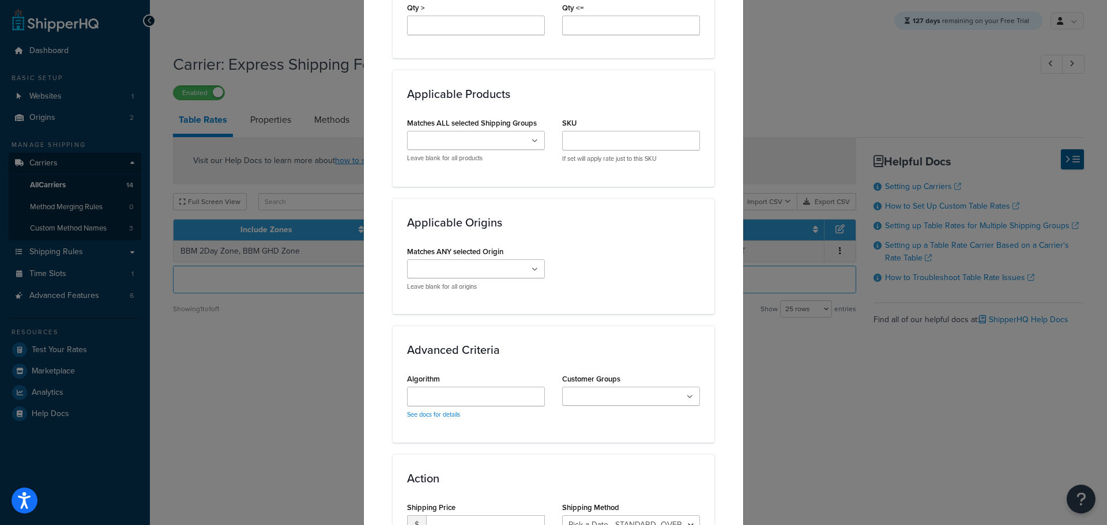
scroll to position [776, 0]
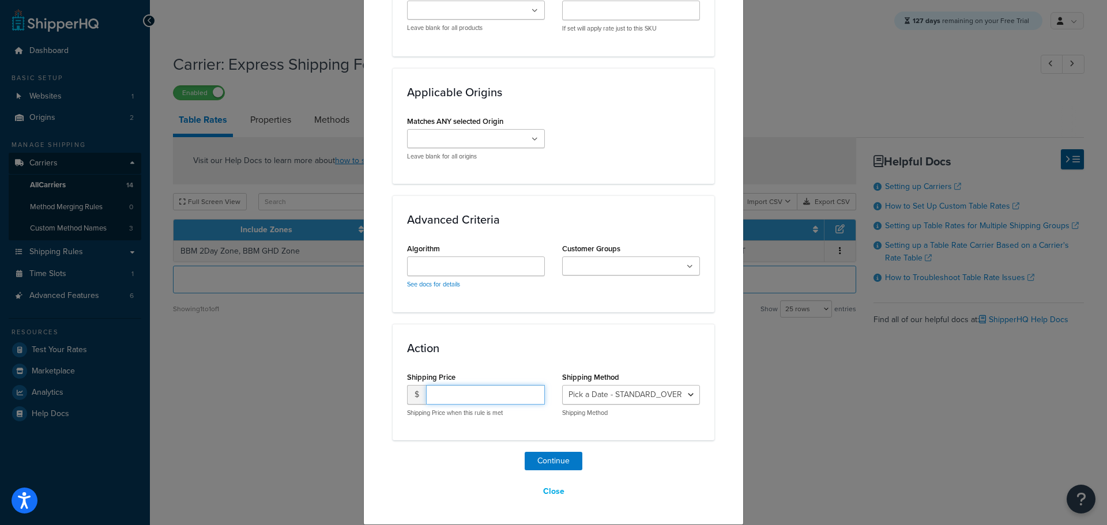
click at [459, 396] on input "number" at bounding box center [485, 395] width 119 height 20
type input "24.95"
click at [606, 394] on select "Pick a Date - STANDARD_OVERNIGHT Pick a Date - GROUND_HOME_SHIPPING Pick a Date…" at bounding box center [631, 395] width 138 height 20
click at [562, 385] on select "Pick a Date - STANDARD_OVERNIGHT Pick a Date - GROUND_HOME_SHIPPING Pick a Date…" at bounding box center [631, 395] width 138 height 20
click at [628, 390] on select "Pick a Date - STANDARD_OVERNIGHT Pick a Date - GROUND_HOME_SHIPPING Pick a Date…" at bounding box center [631, 395] width 138 height 20
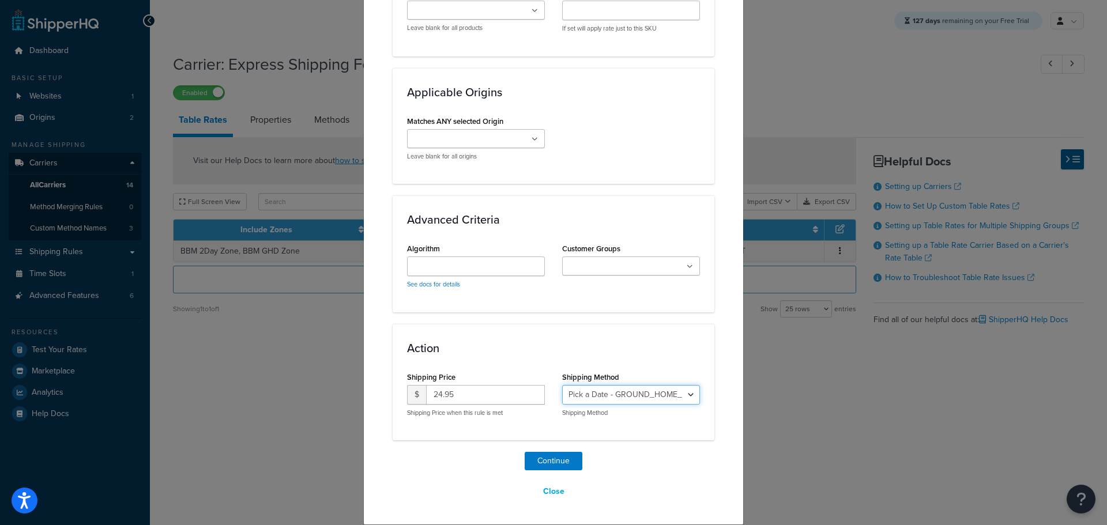
select select "182061"
click at [562, 385] on select "Pick a Date - STANDARD_OVERNIGHT Pick a Date - GROUND_HOME_SHIPPING Pick a Date…" at bounding box center [631, 395] width 138 height 20
click at [575, 459] on button "Continue" at bounding box center [554, 461] width 58 height 18
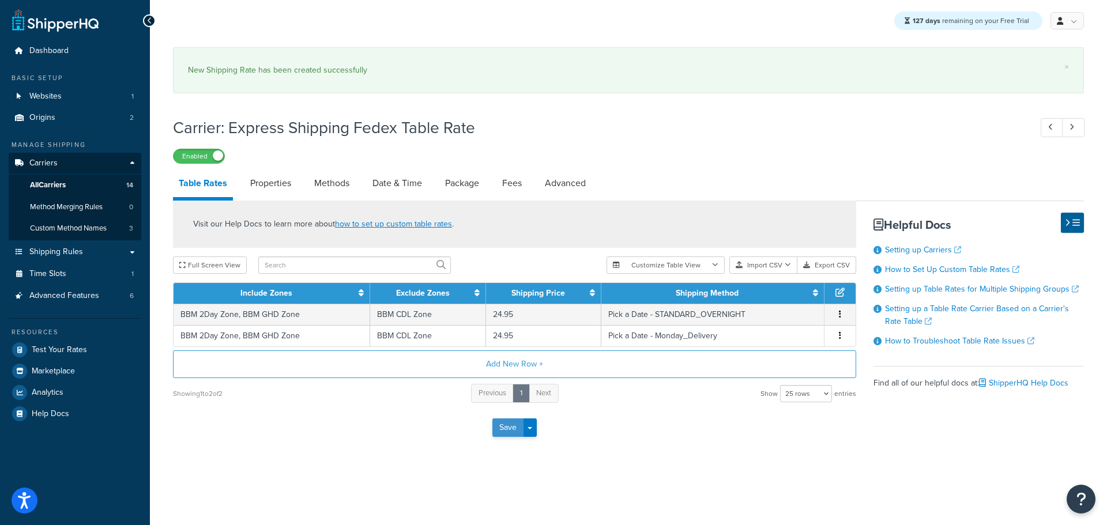
click at [499, 429] on button "Save" at bounding box center [508, 428] width 31 height 18
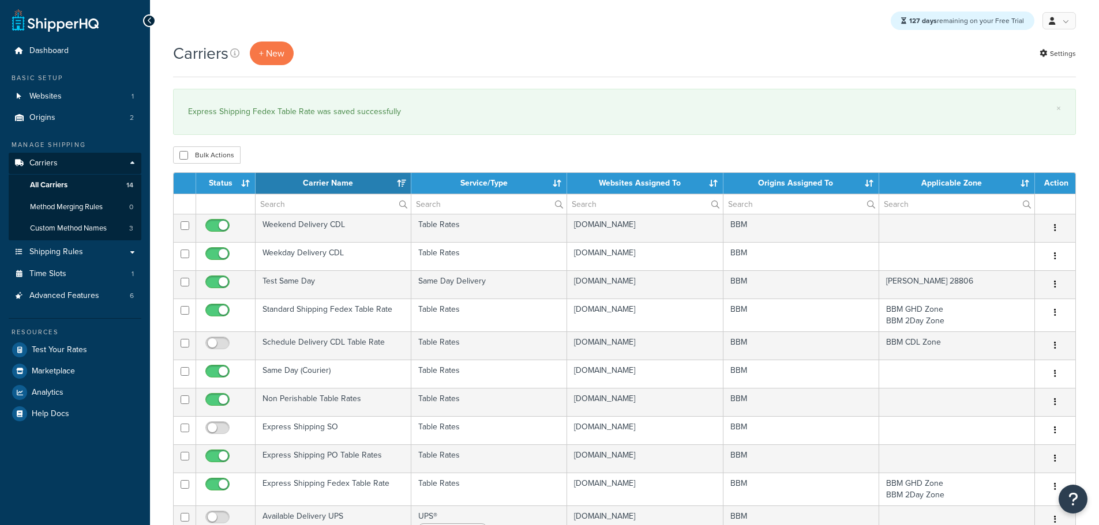
select select "15"
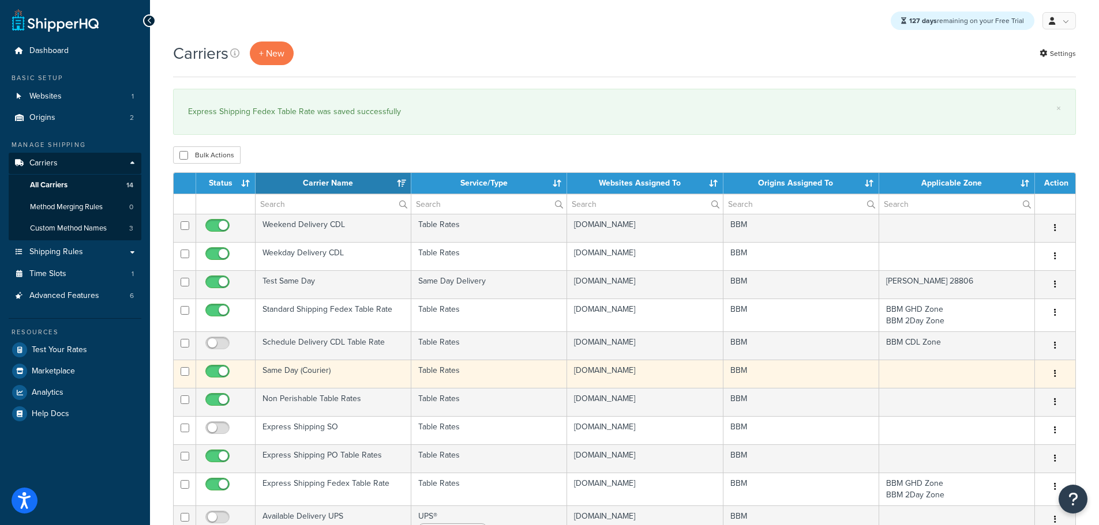
scroll to position [58, 0]
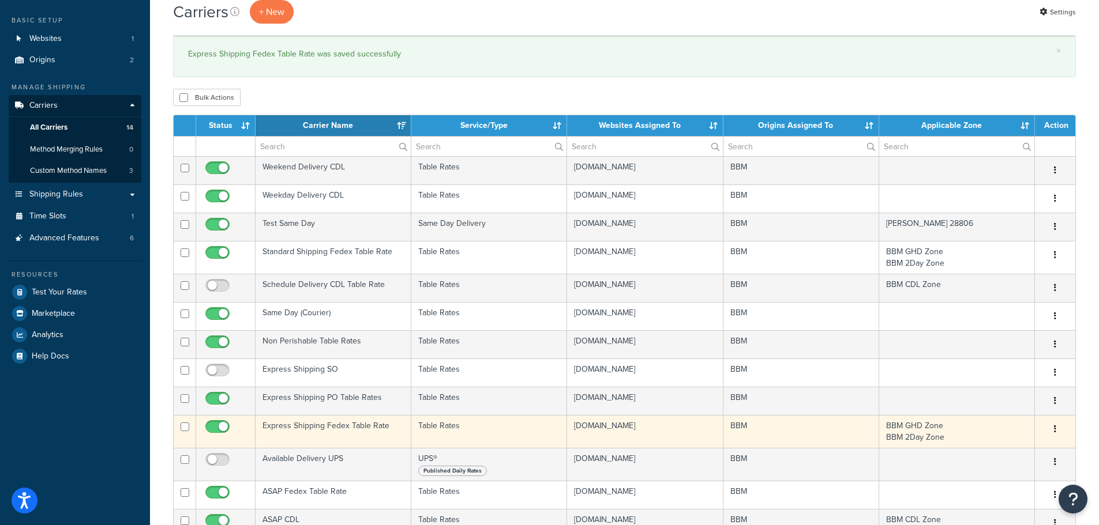
click at [292, 429] on td "Express Shipping Fedex Table Rate" at bounding box center [334, 431] width 156 height 33
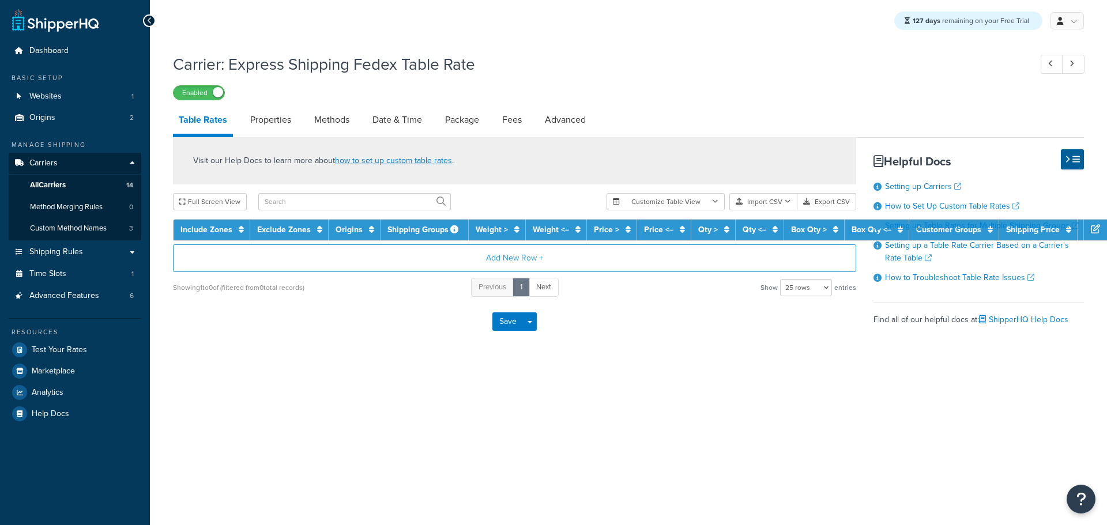
select select "25"
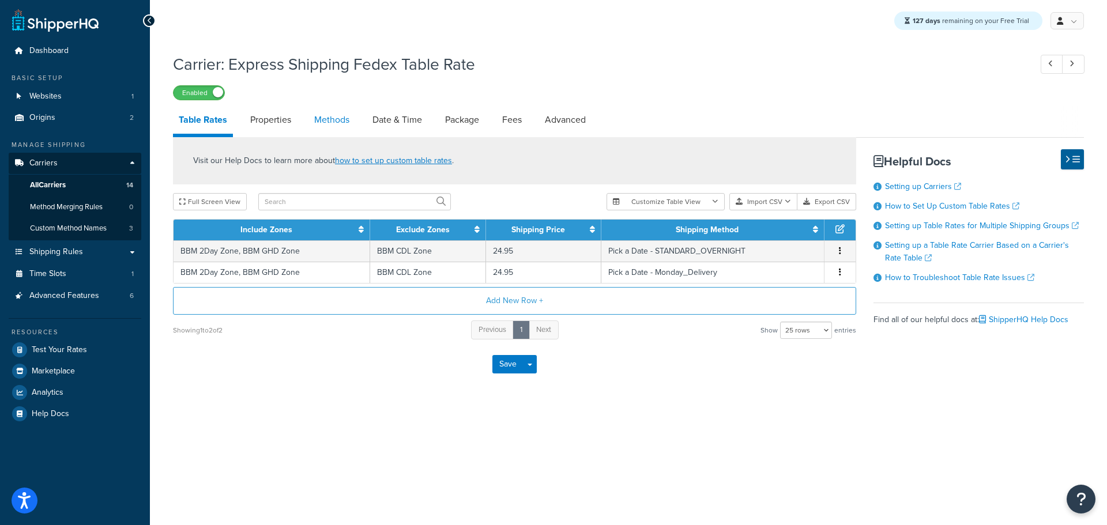
click at [330, 119] on link "Methods" at bounding box center [332, 120] width 47 height 28
select select "25"
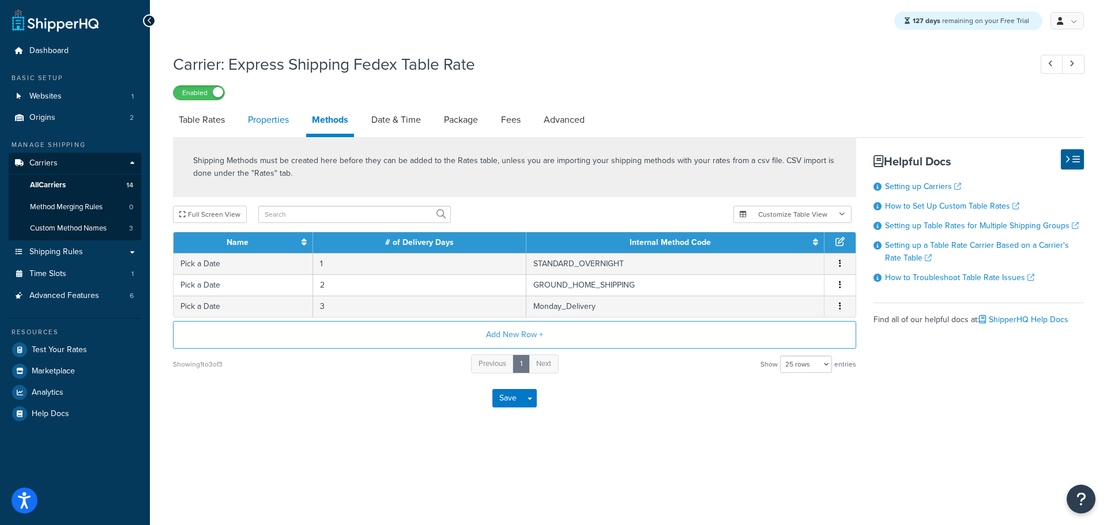
click at [280, 123] on link "Properties" at bounding box center [268, 120] width 52 height 28
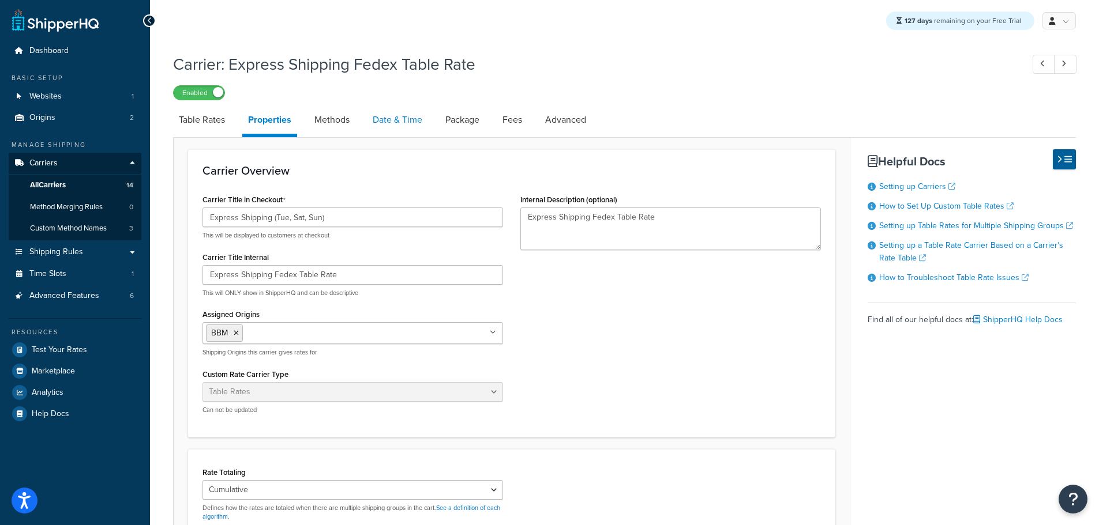
click at [389, 119] on link "Date & Time" at bounding box center [397, 120] width 61 height 28
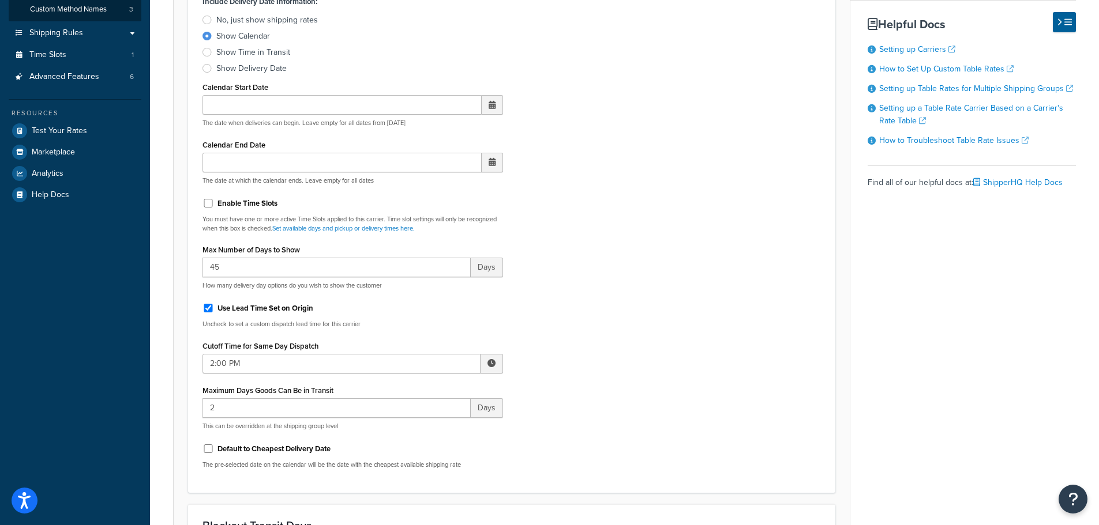
scroll to position [346, 0]
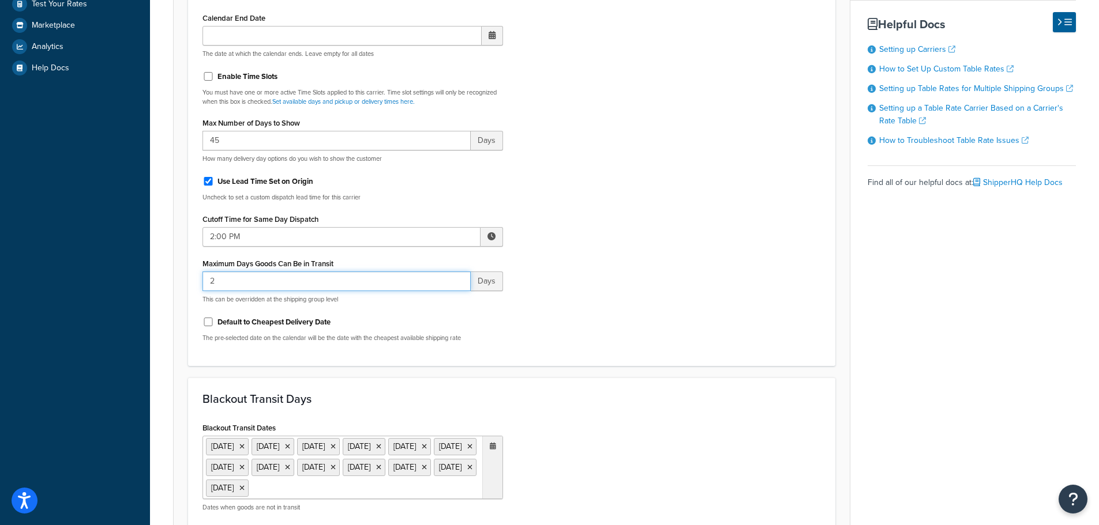
drag, startPoint x: 228, startPoint y: 286, endPoint x: 183, endPoint y: 281, distance: 45.2
click at [185, 281] on form "Select a date and time display option. These settings are optional. Learn more …" at bounding box center [512, 393] width 676 height 1203
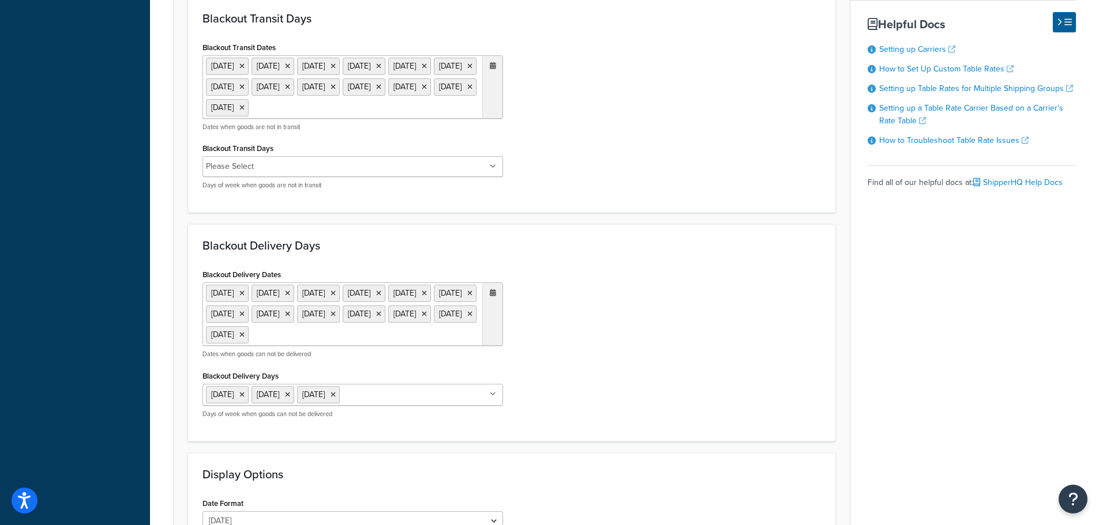
scroll to position [918, 0]
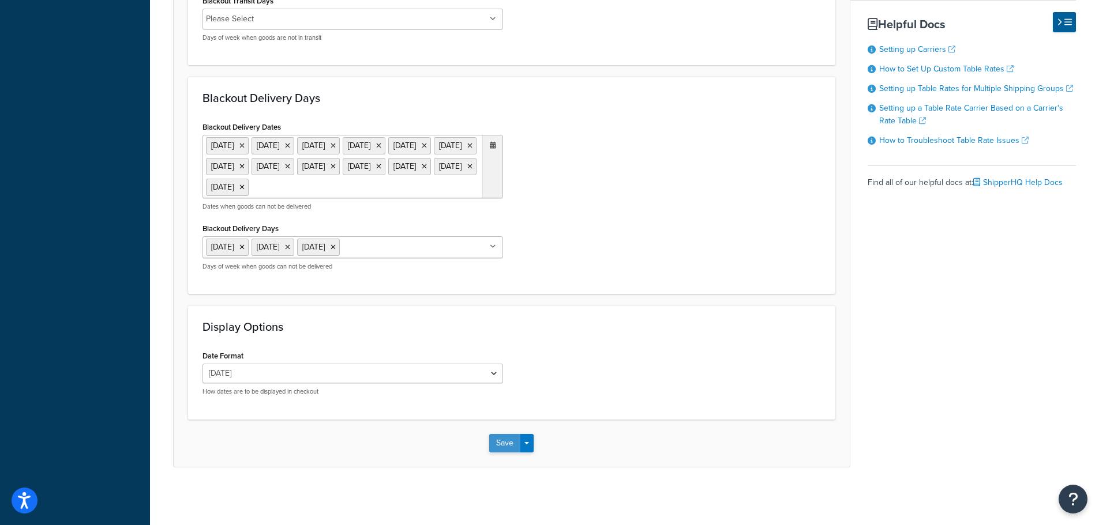
type input "3"
click at [501, 442] on button "Save" at bounding box center [504, 443] width 31 height 18
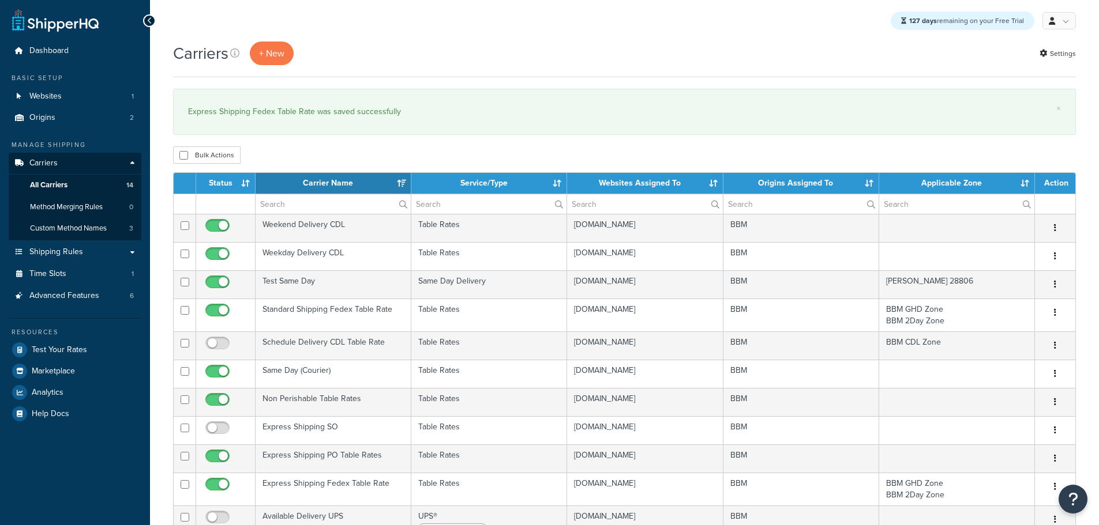
select select "15"
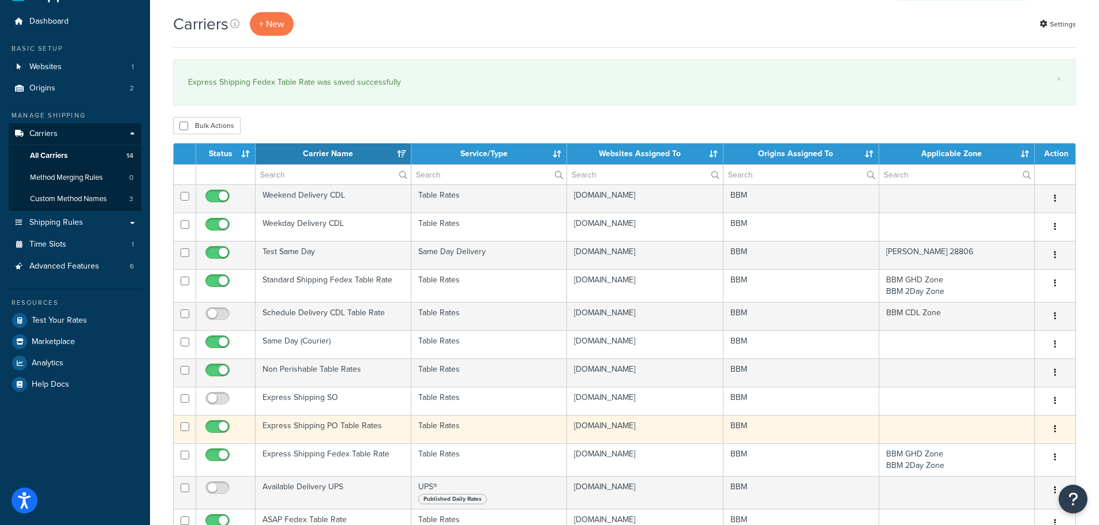
scroll to position [58, 0]
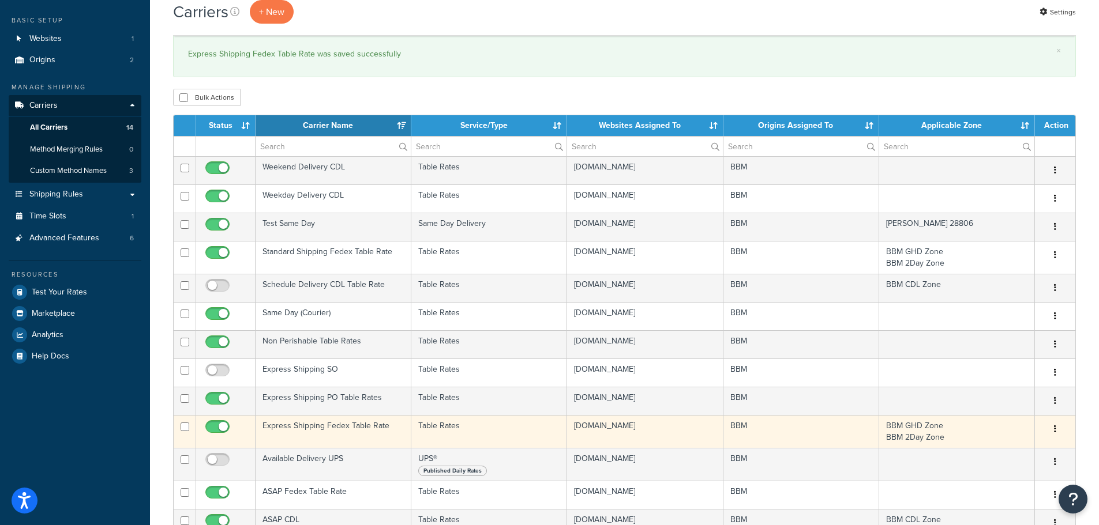
click at [306, 425] on td "Express Shipping Fedex Table Rate" at bounding box center [334, 431] width 156 height 33
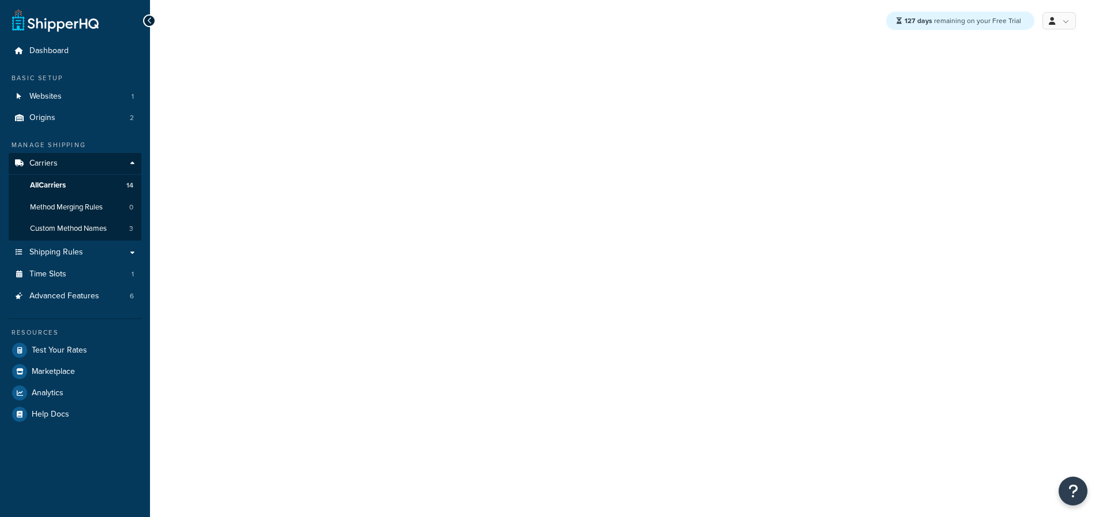
select select "25"
